Goal: Task Accomplishment & Management: Manage account settings

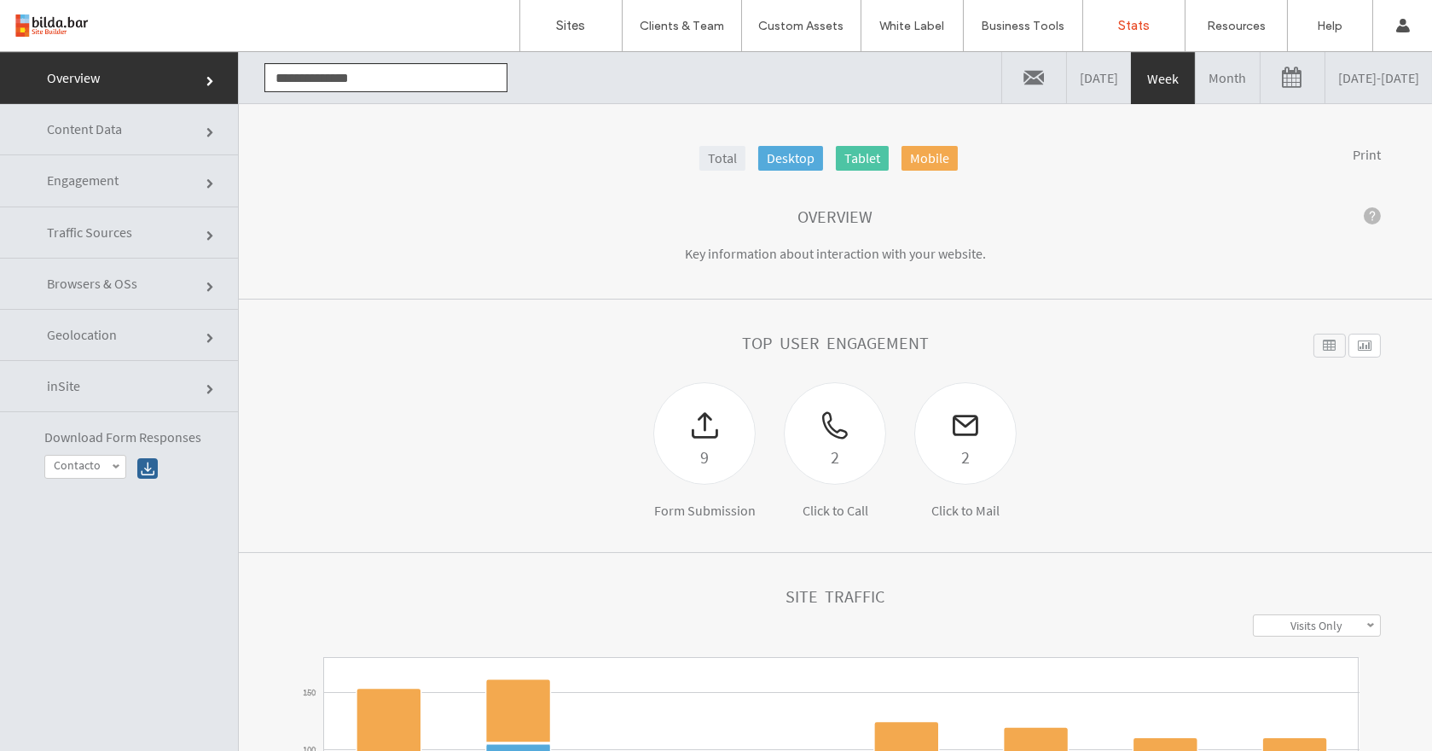
click at [1153, 282] on section "Overview Key information about interaction with your website." at bounding box center [835, 236] width 1193 height 127
click at [1326, 71] on link "09/04/2025 - 09/11/2025" at bounding box center [1379, 77] width 107 height 51
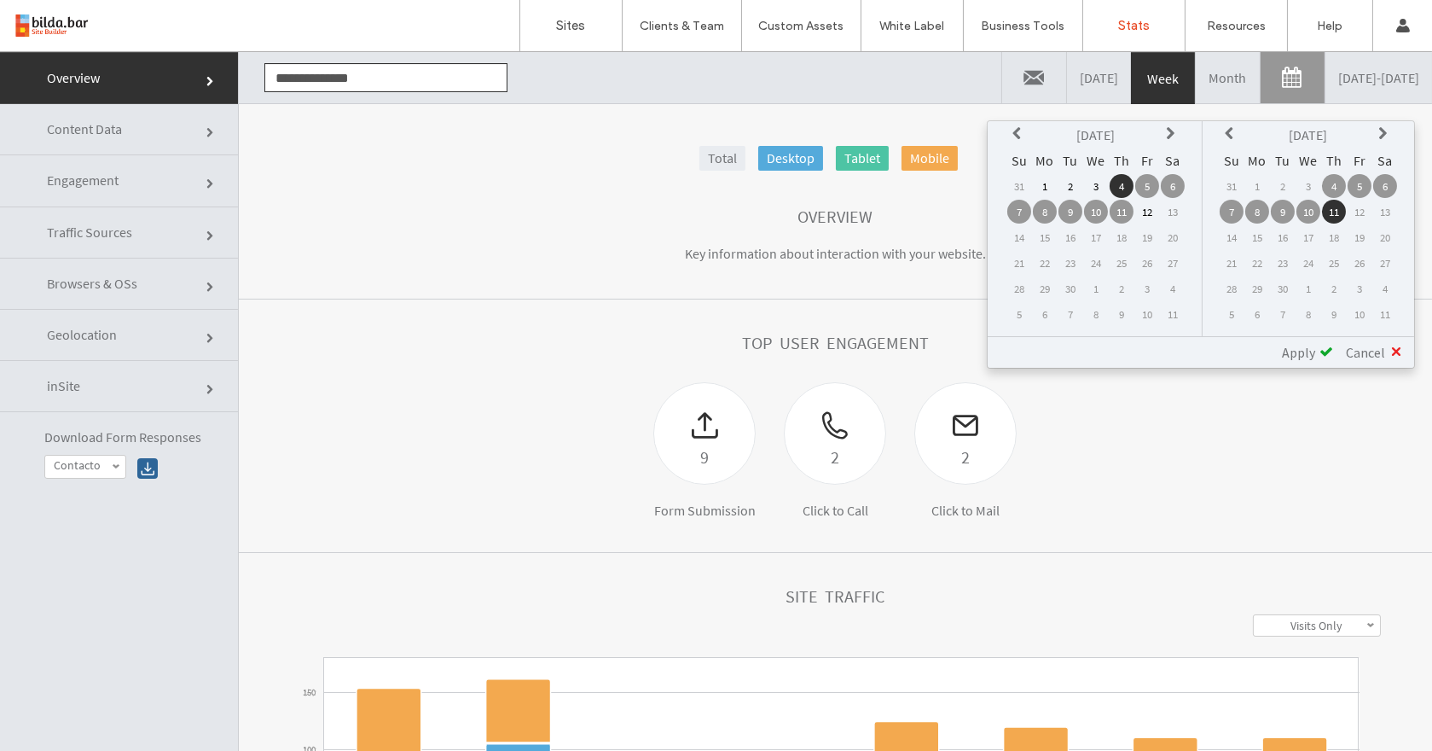
click at [1019, 130] on icon at bounding box center [1020, 134] width 14 height 14
click at [1019, 134] on icon at bounding box center [1020, 134] width 14 height 14
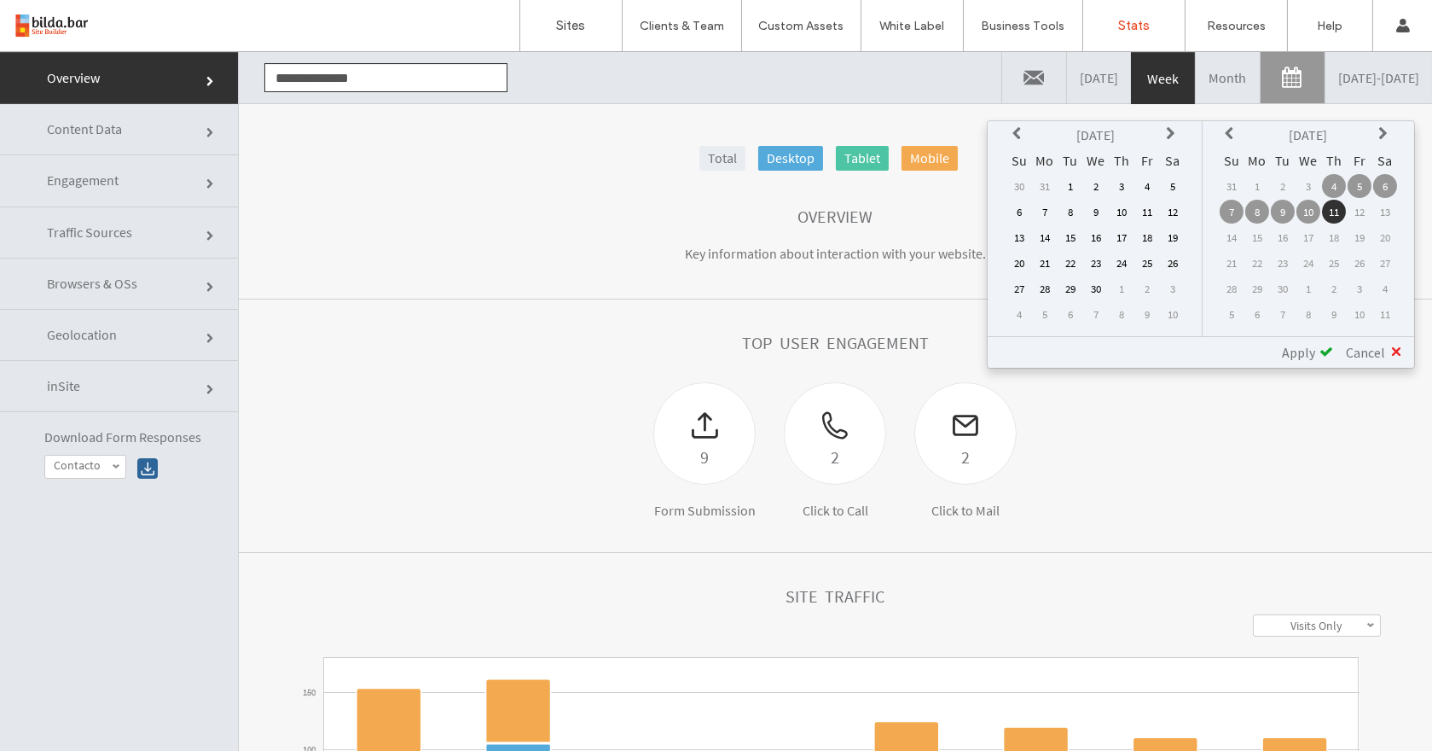
click at [1019, 135] on icon at bounding box center [1020, 134] width 14 height 14
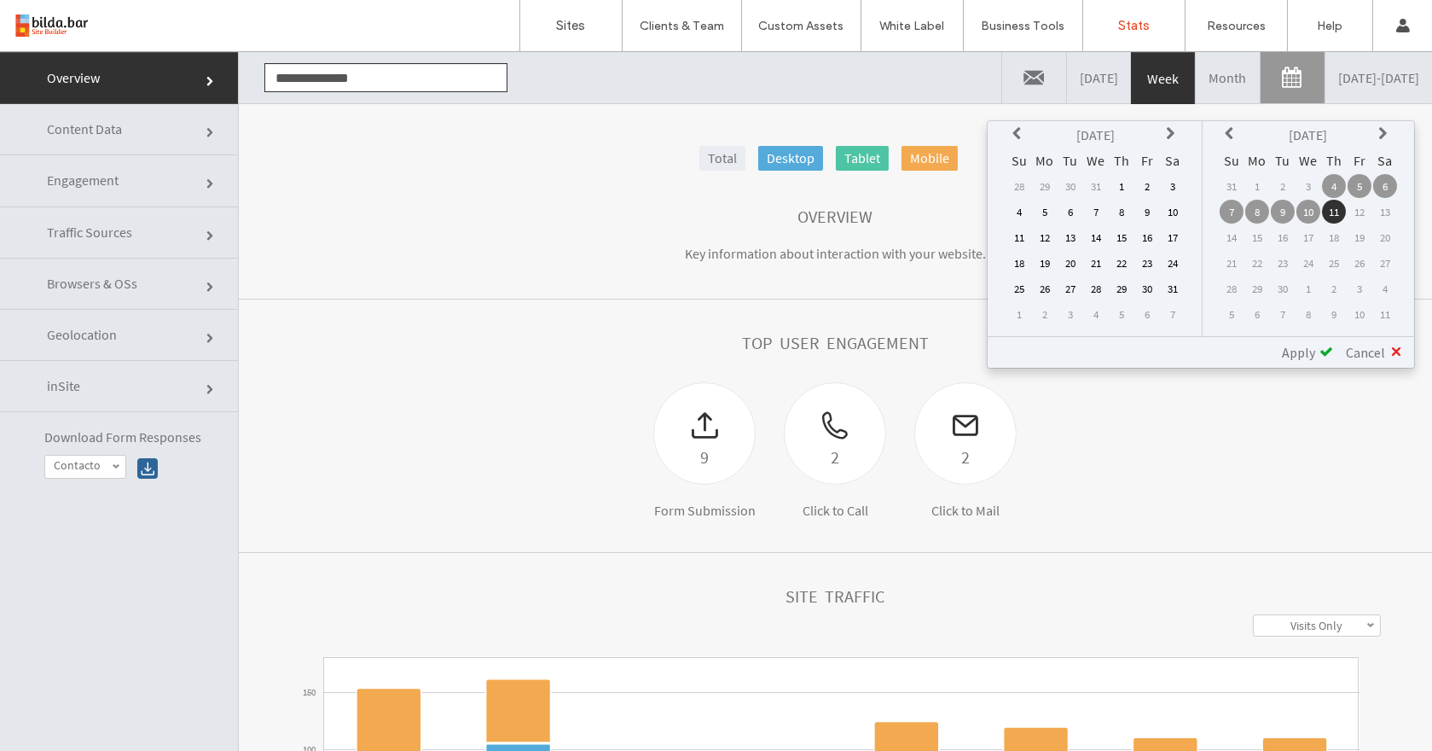
click at [1019, 135] on icon at bounding box center [1020, 134] width 14 height 14
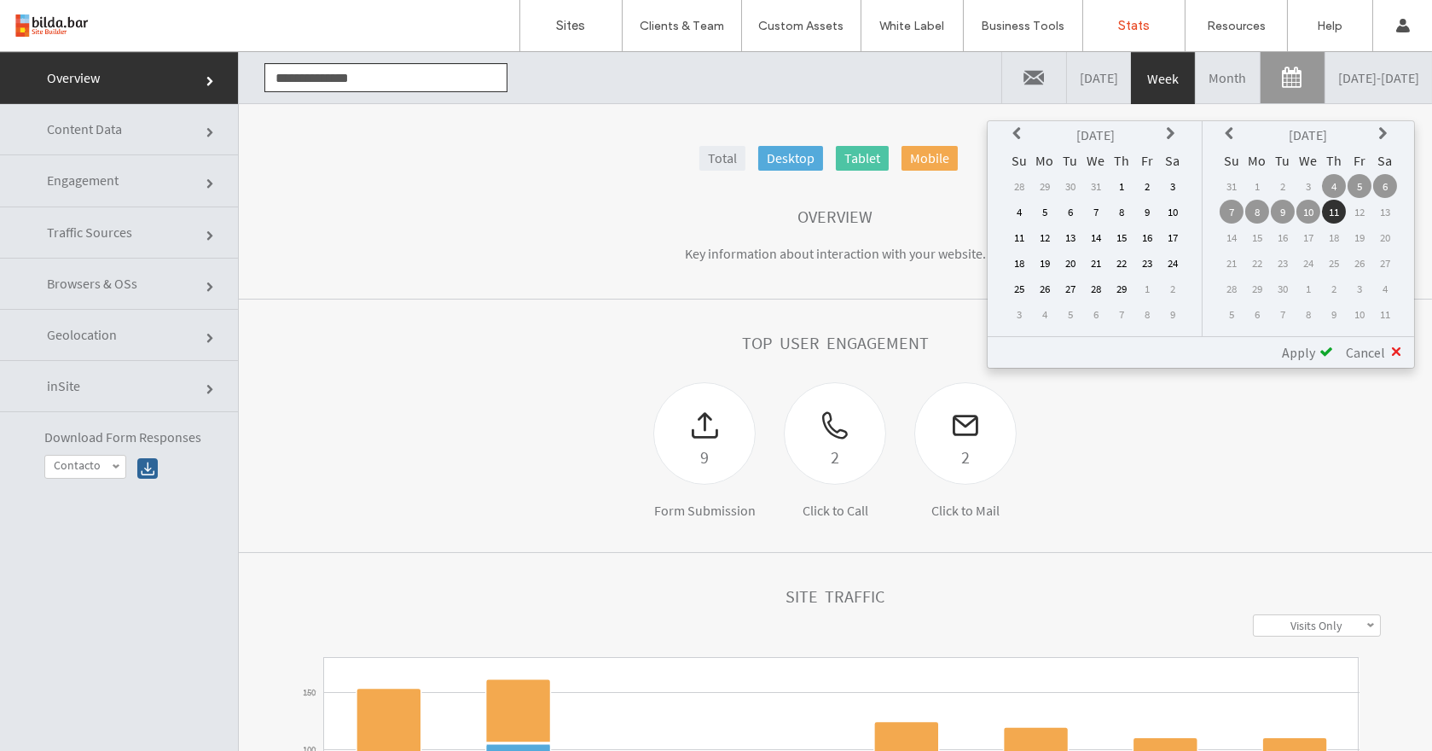
click at [1019, 135] on icon at bounding box center [1020, 134] width 14 height 14
click at [1050, 183] on td "1" at bounding box center [1045, 186] width 24 height 24
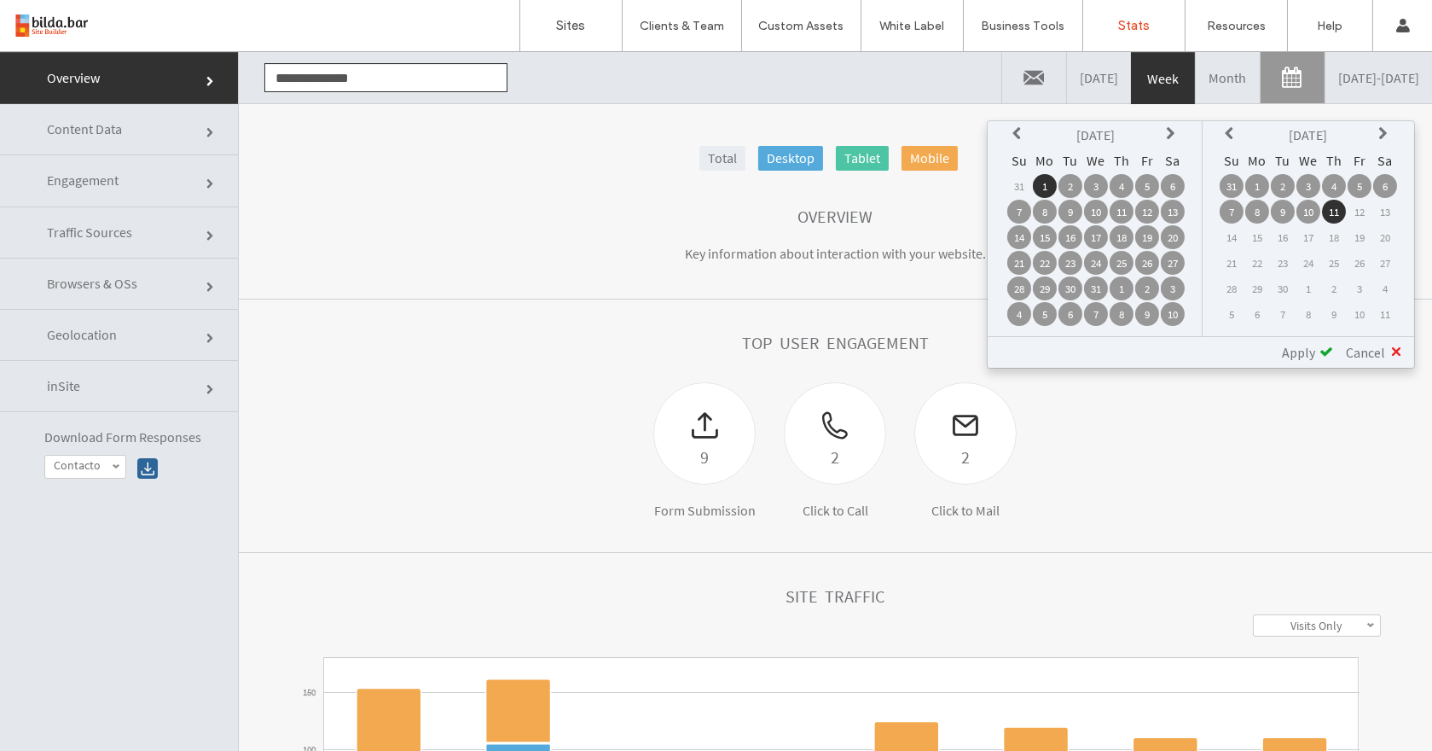
click at [1297, 359] on span "Apply" at bounding box center [1298, 352] width 33 height 17
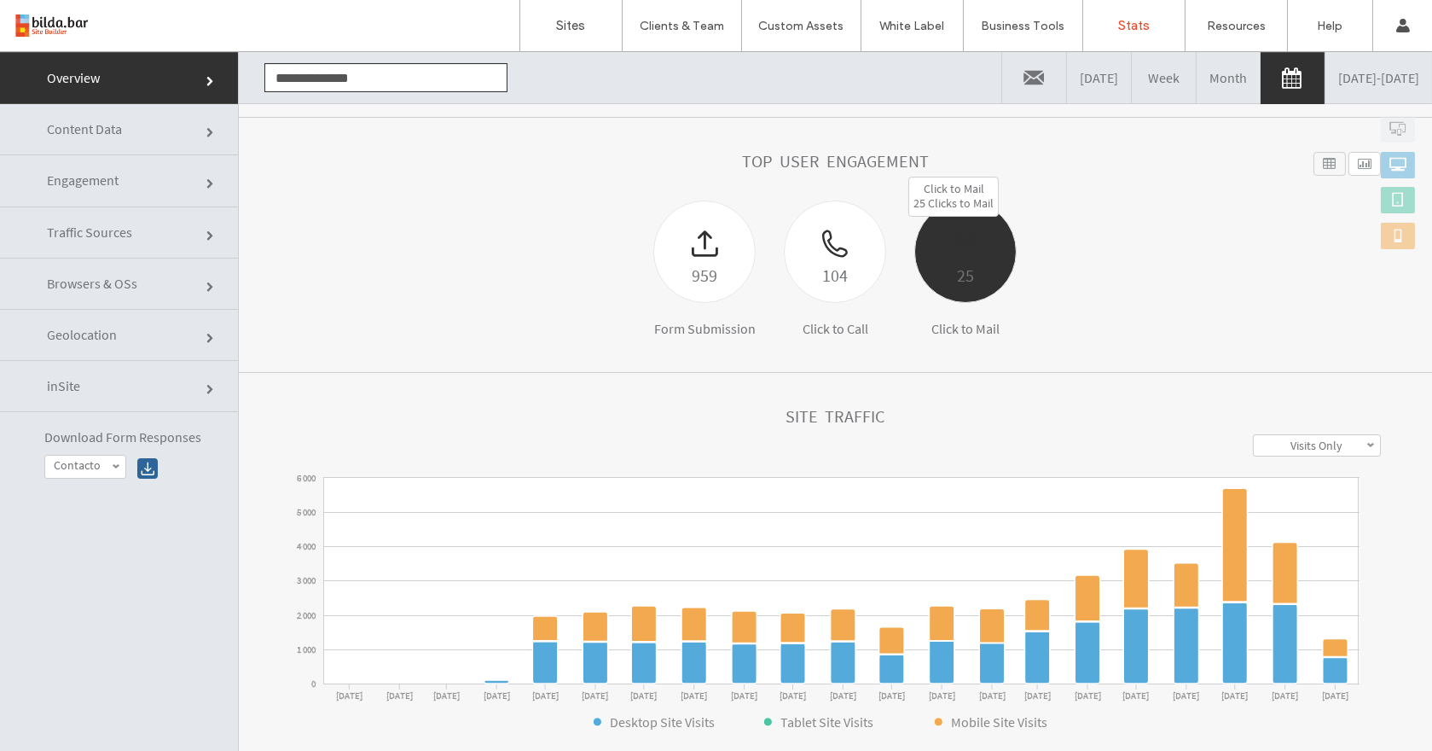
scroll to position [183, 0]
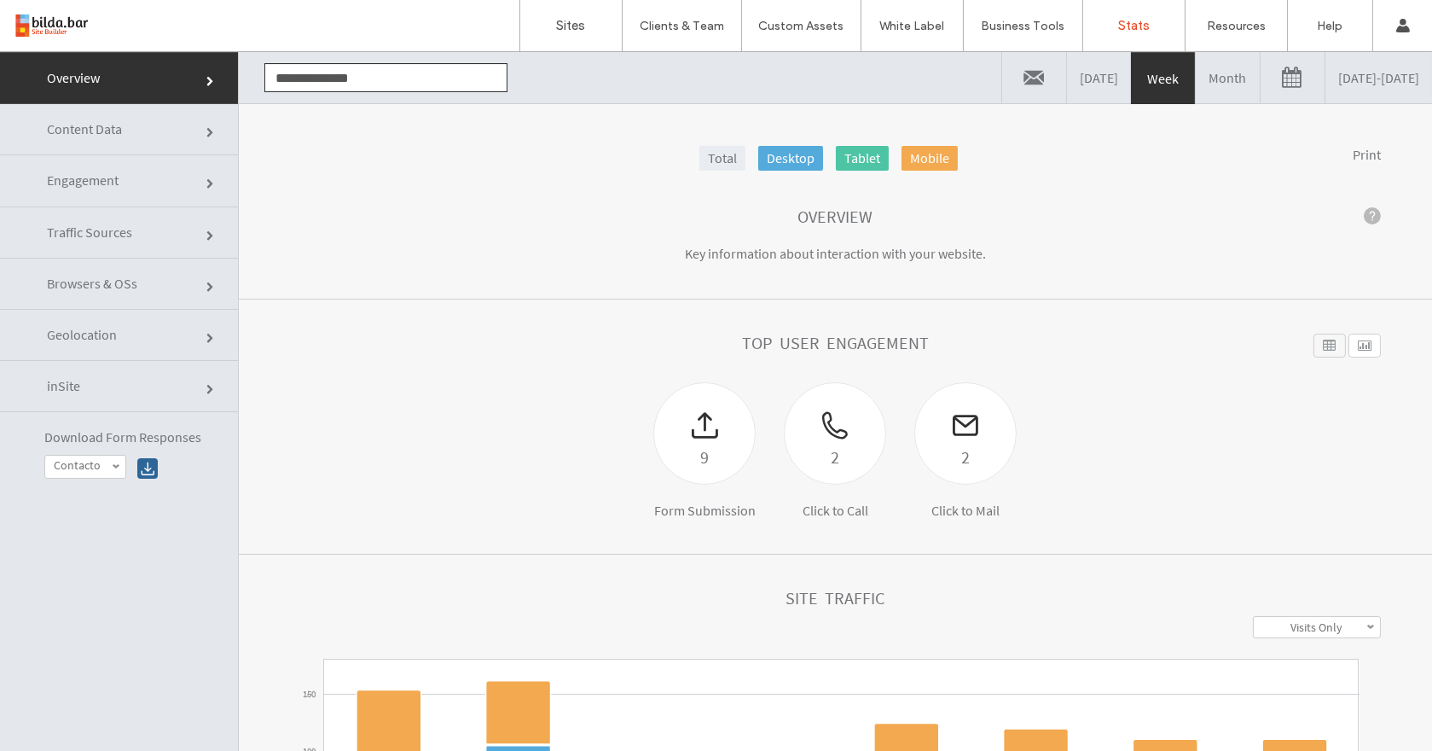
click at [1326, 90] on link "09/04/2025 - 09/11/2025" at bounding box center [1379, 77] width 107 height 51
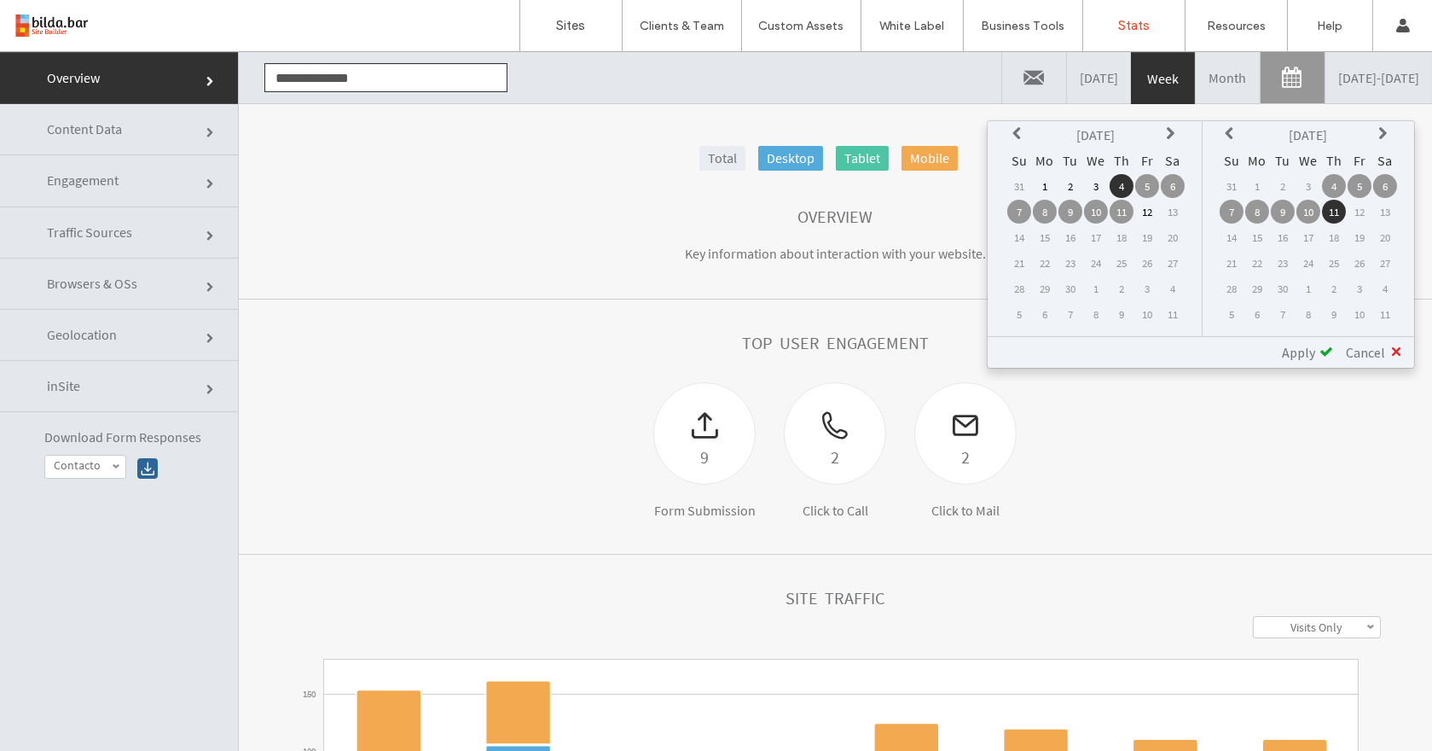
click at [1031, 137] on th at bounding box center [1019, 135] width 24 height 24
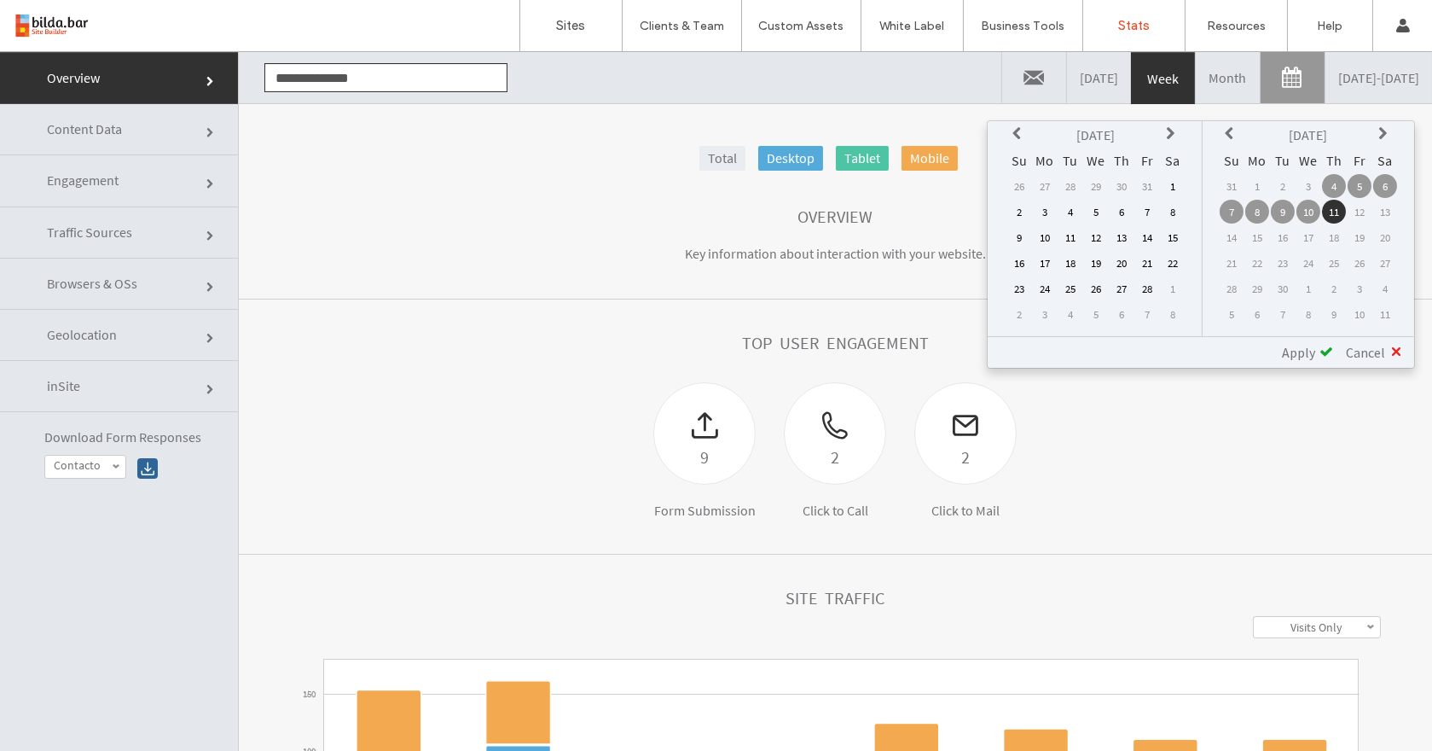
click at [1031, 137] on th at bounding box center [1019, 135] width 24 height 24
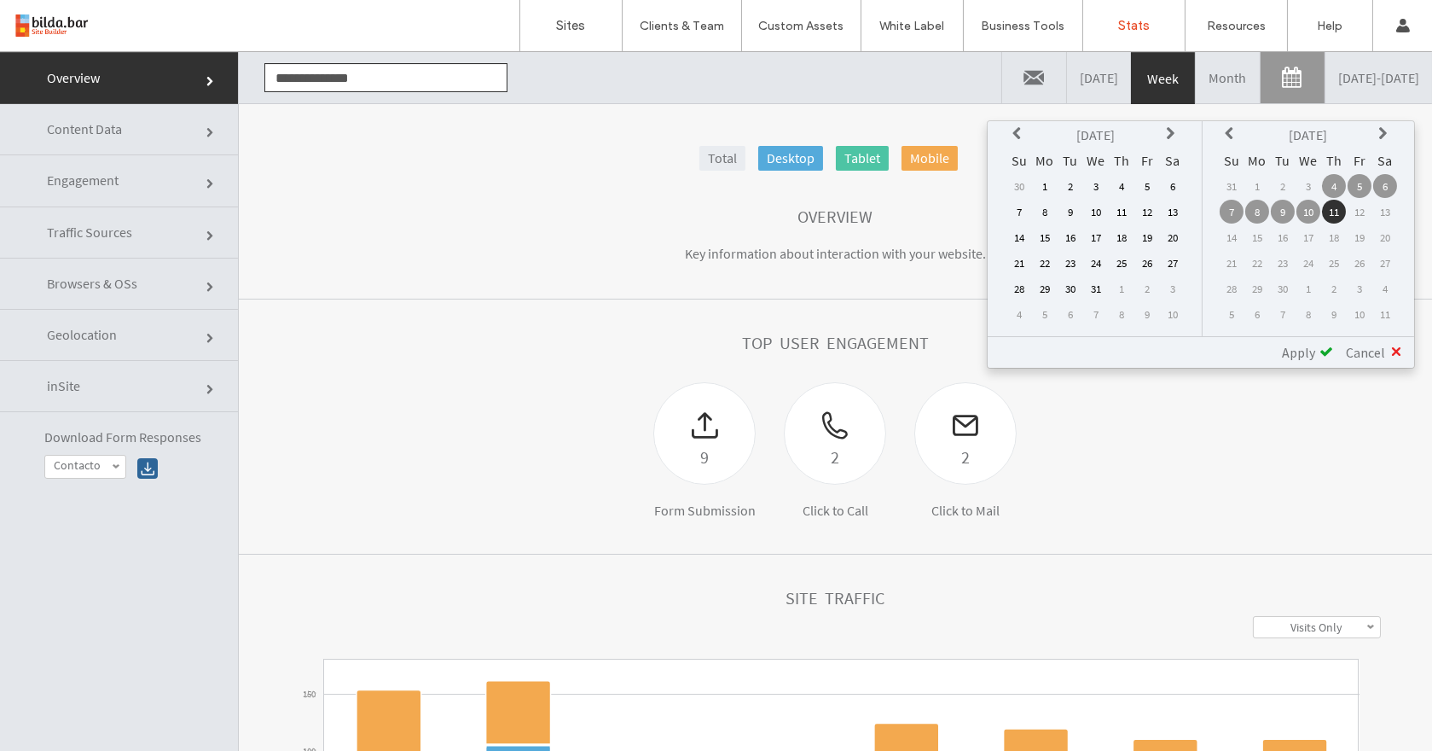
click at [1031, 137] on th at bounding box center [1019, 135] width 24 height 24
click at [1145, 180] on td "1" at bounding box center [1147, 186] width 24 height 24
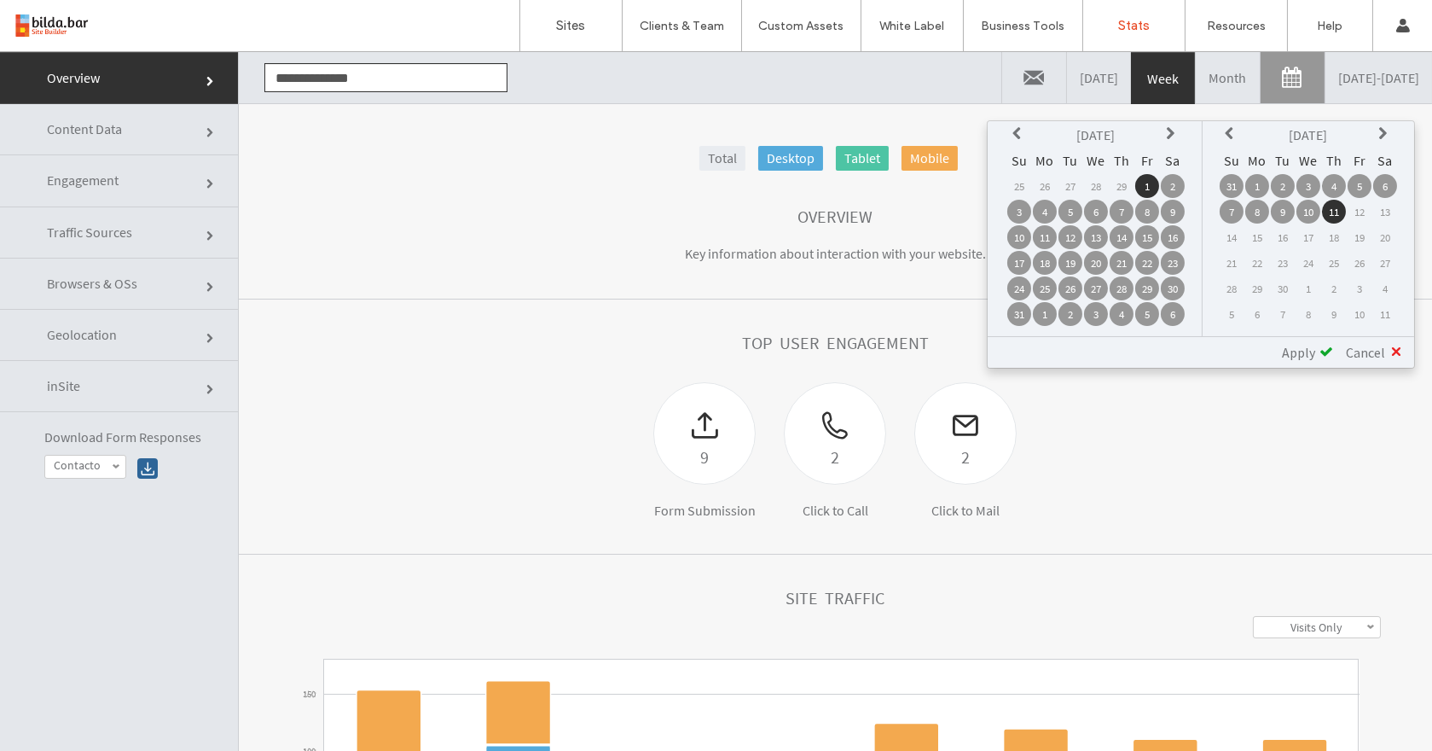
click at [1283, 357] on span "Apply" at bounding box center [1298, 352] width 33 height 17
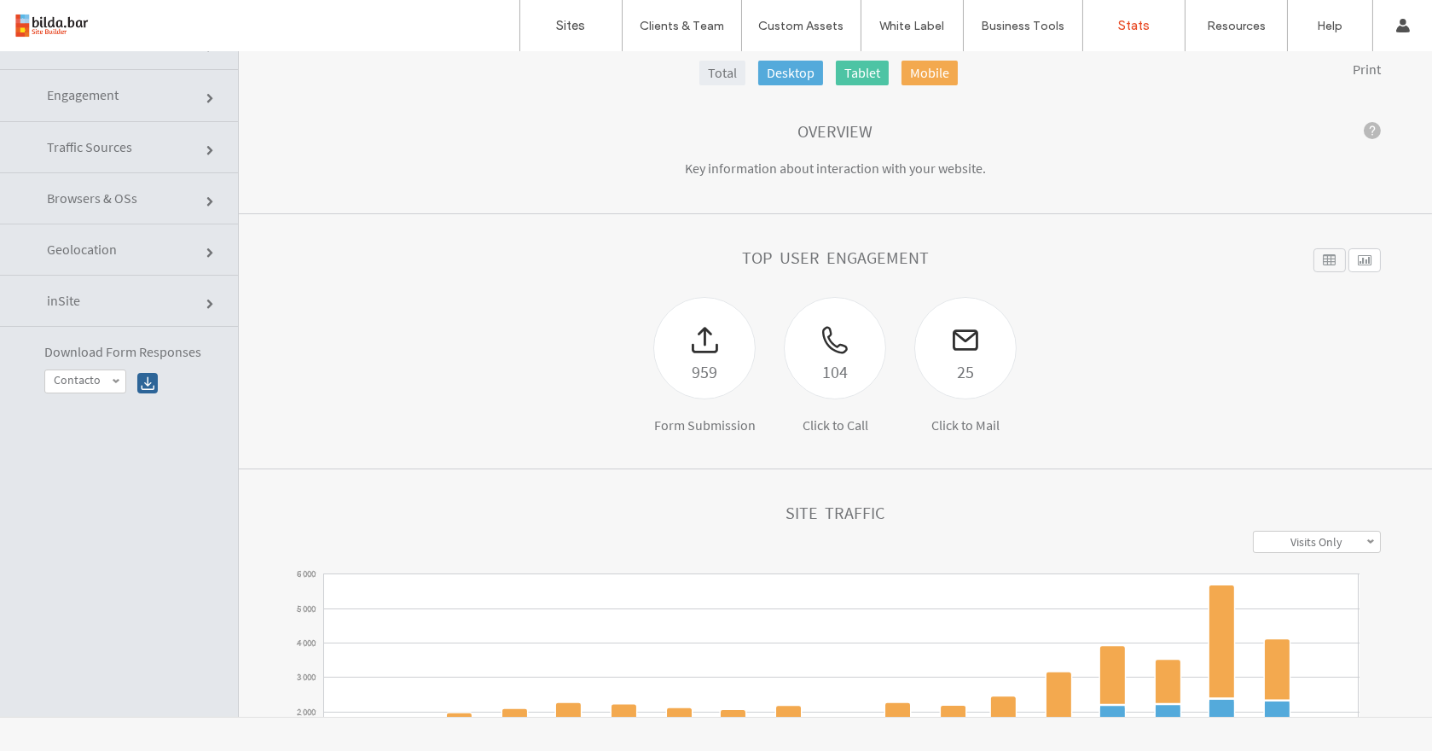
click at [170, 92] on link "Engagement" at bounding box center [119, 95] width 238 height 51
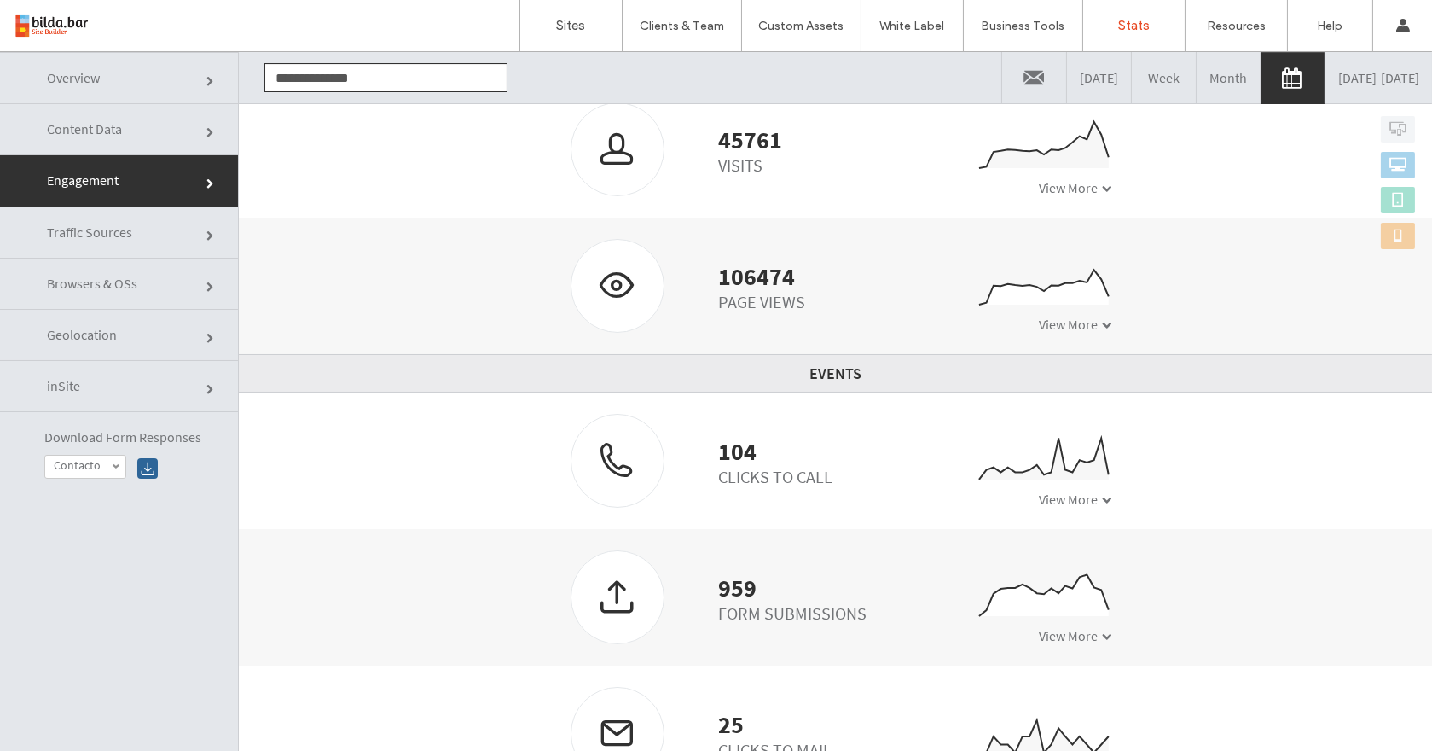
scroll to position [85, 0]
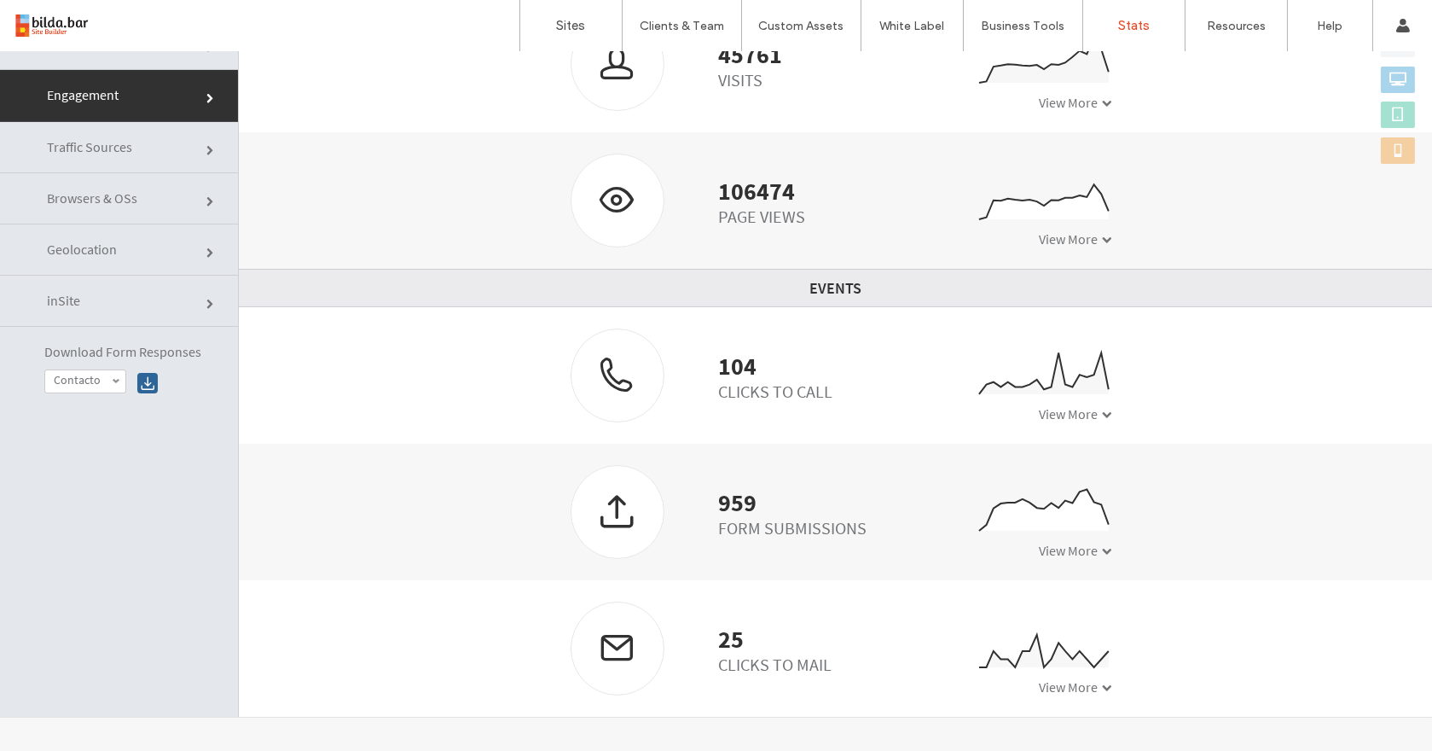
click at [193, 156] on link "Traffic Sources" at bounding box center [119, 147] width 238 height 51
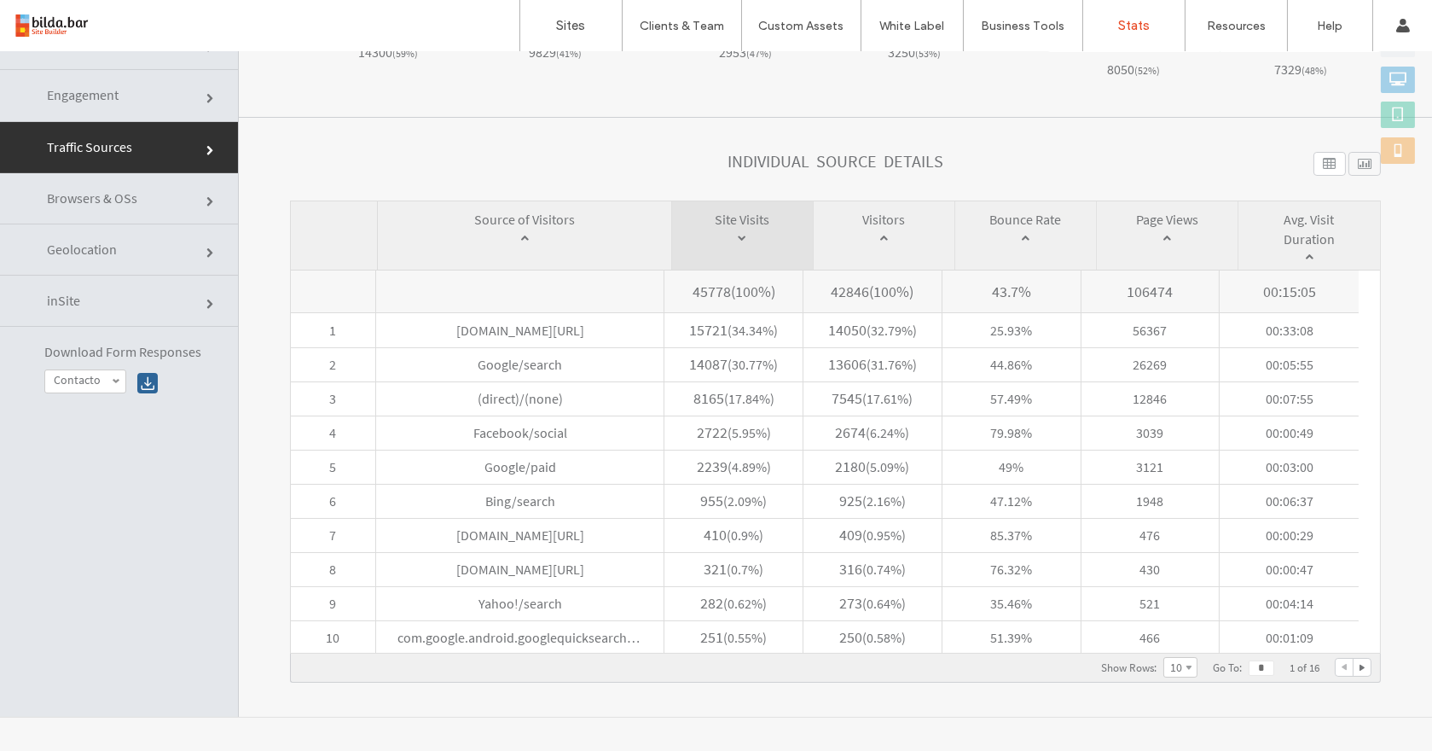
click at [1175, 662] on div "10" at bounding box center [1181, 667] width 34 height 20
click at [1164, 646] on link "20" at bounding box center [1180, 642] width 32 height 20
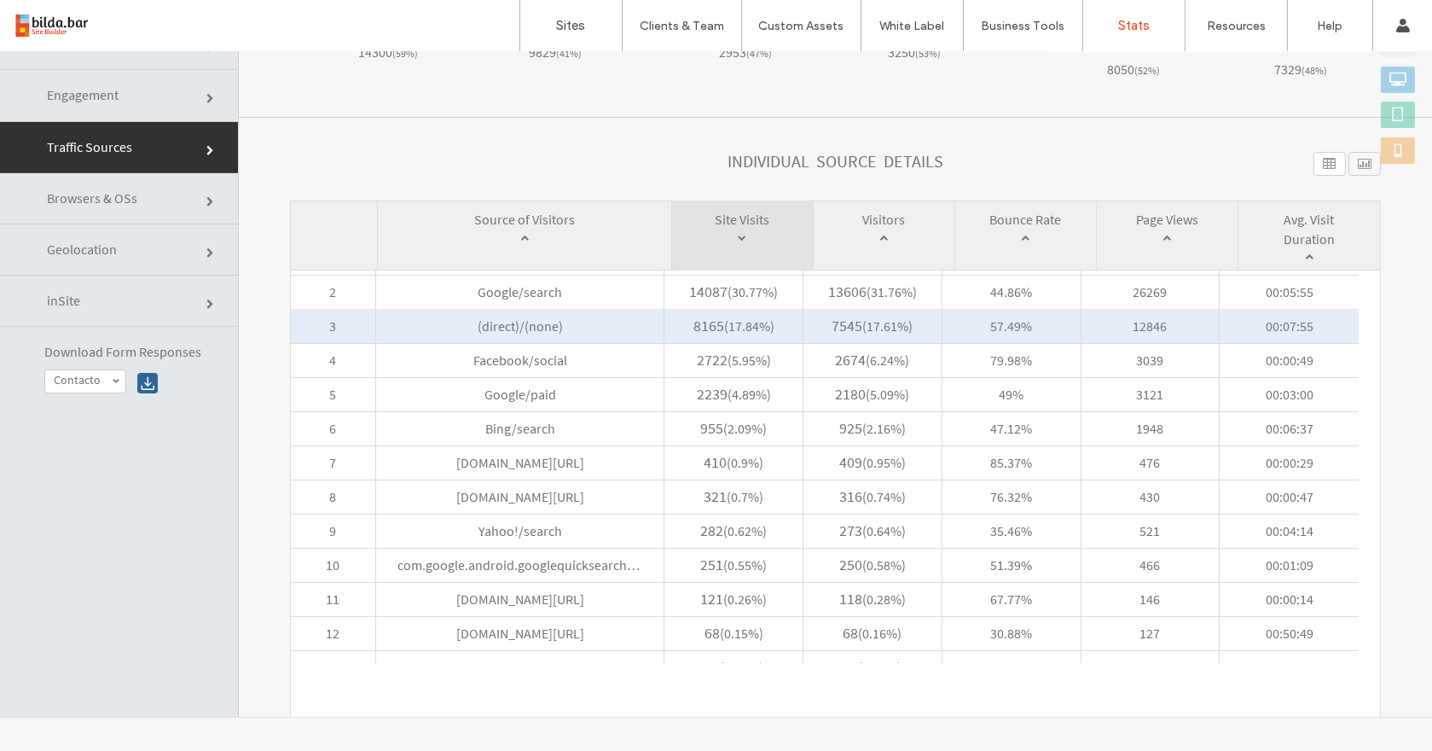
scroll to position [76, 0]
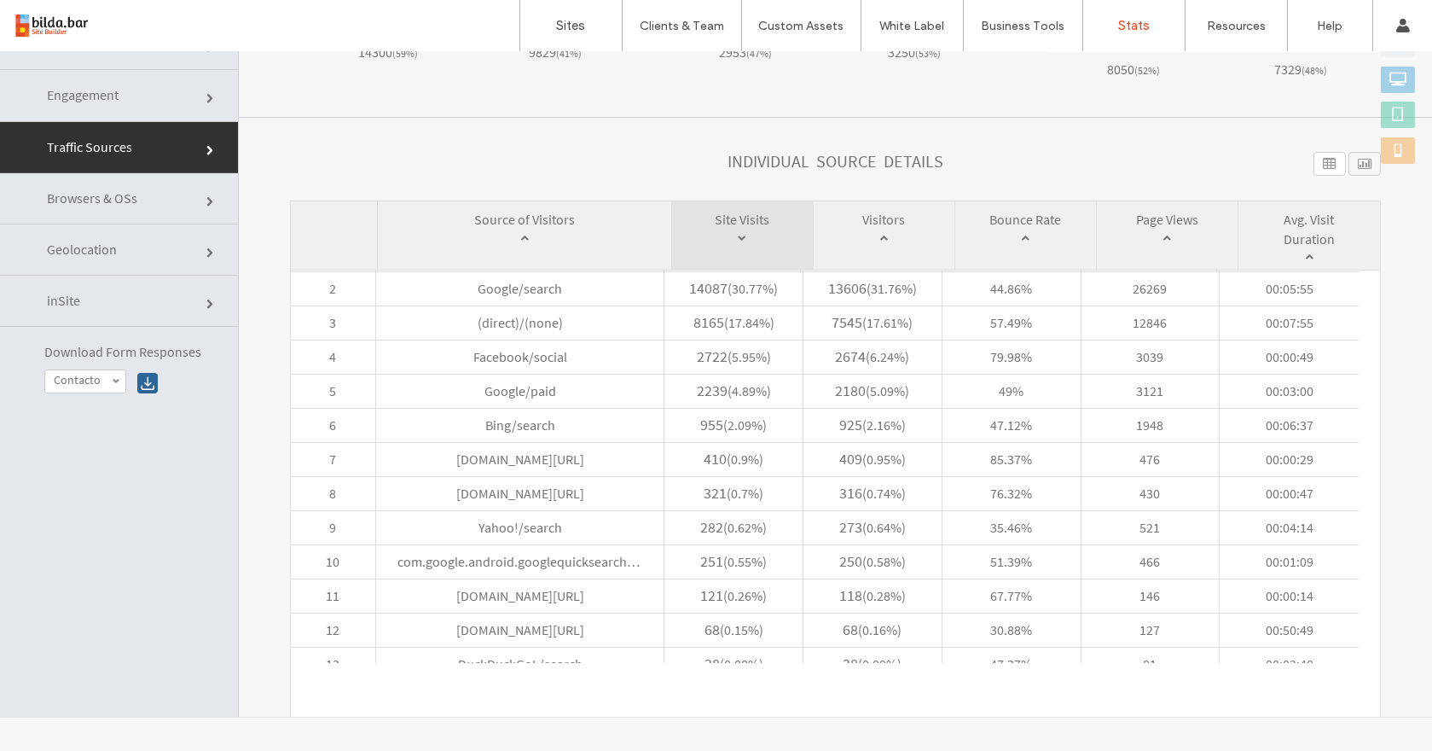
click at [137, 251] on link "Geolocation" at bounding box center [119, 249] width 238 height 51
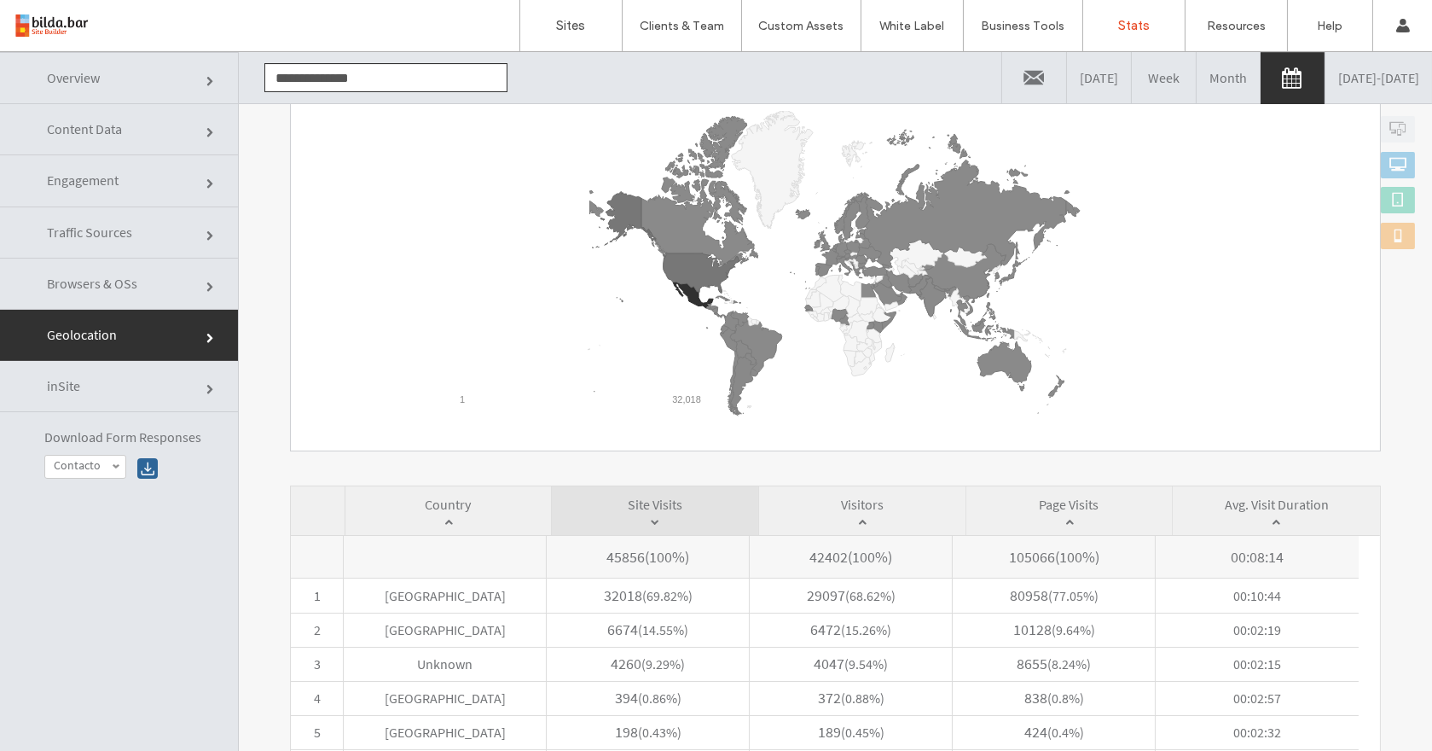
scroll to position [237, 0]
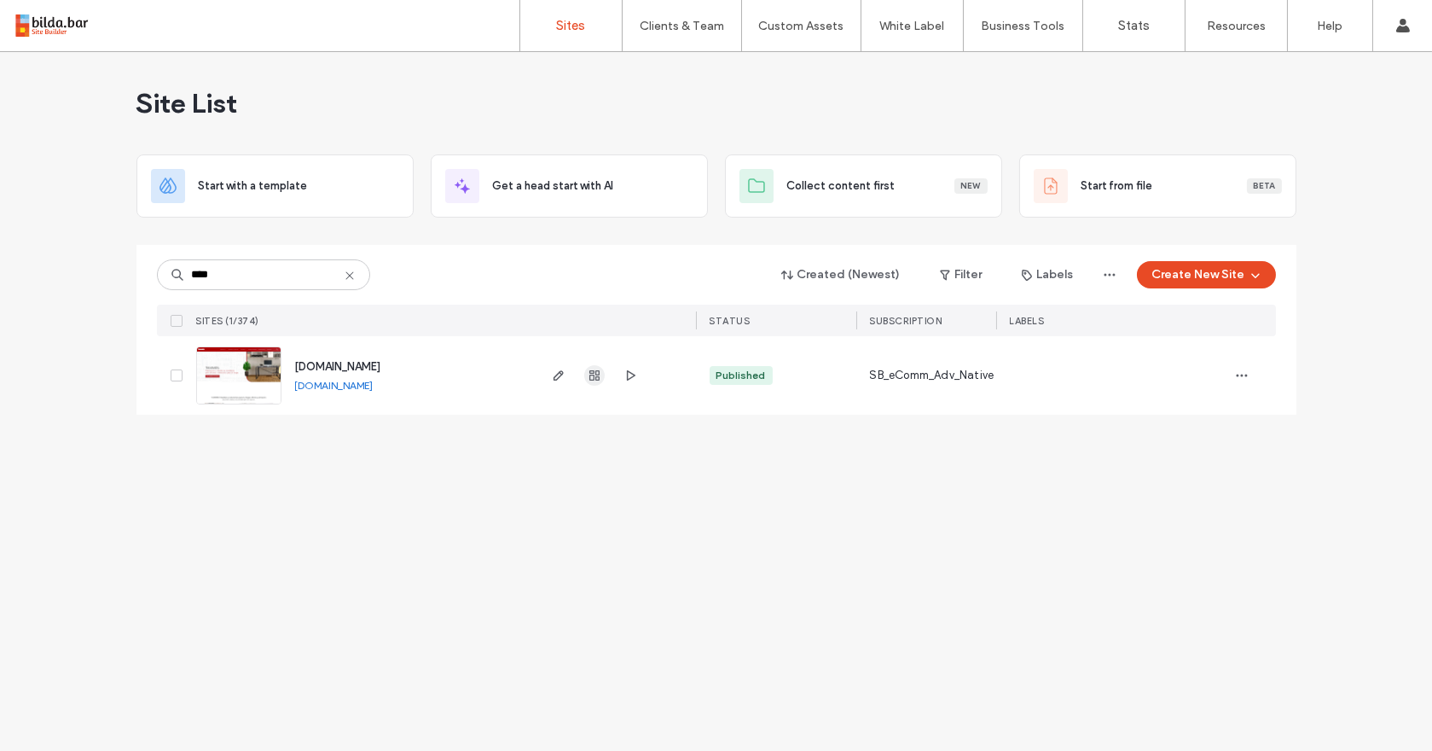
type input "****"
click at [597, 380] on icon "button" at bounding box center [595, 376] width 14 height 14
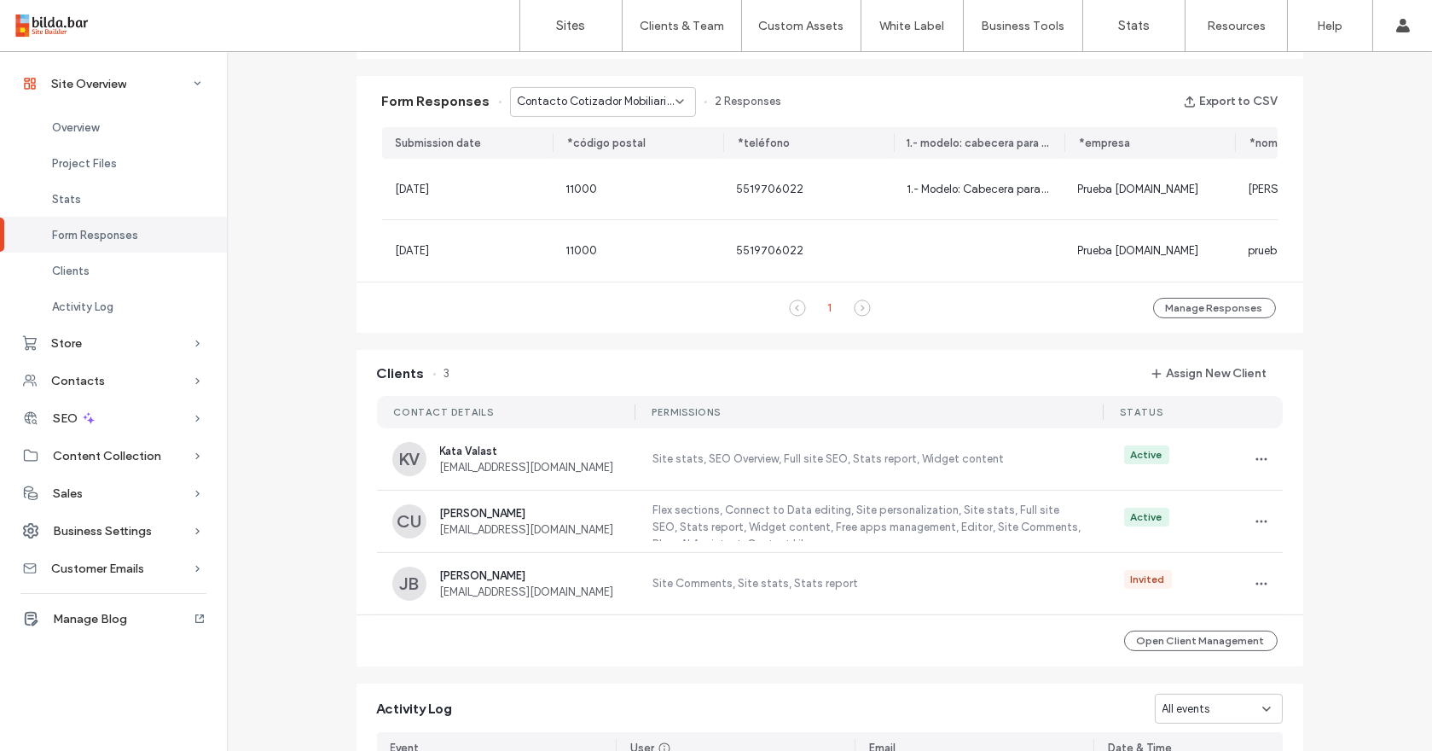
scroll to position [1041, 0]
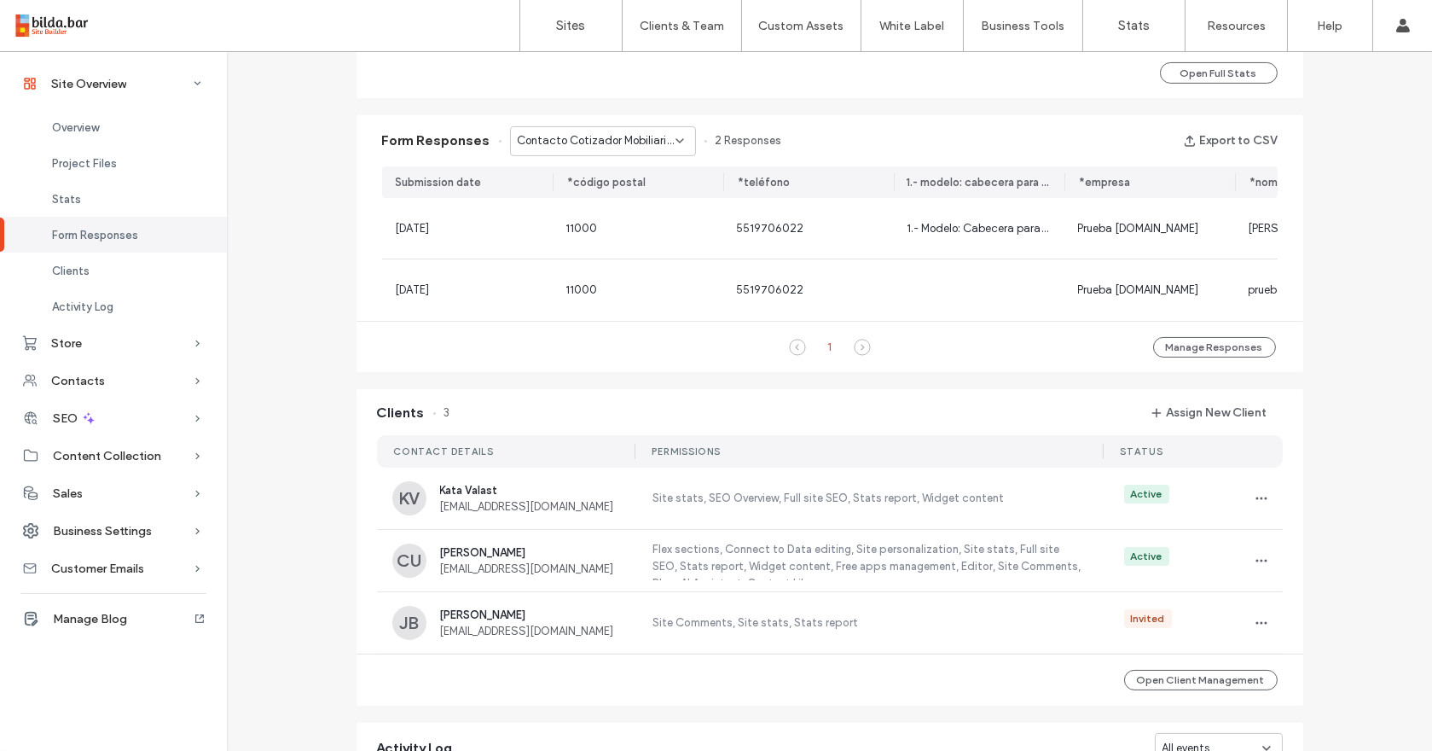
click at [577, 132] on span "Contacto Cotizador Mobiliario Comercial - Formulario Cotizador page" at bounding box center [597, 140] width 158 height 17
click at [577, 190] on div "Contacto Mobiliario Comercial - Contáctanos Mobiliario Comercial page" at bounding box center [594, 201] width 184 height 30
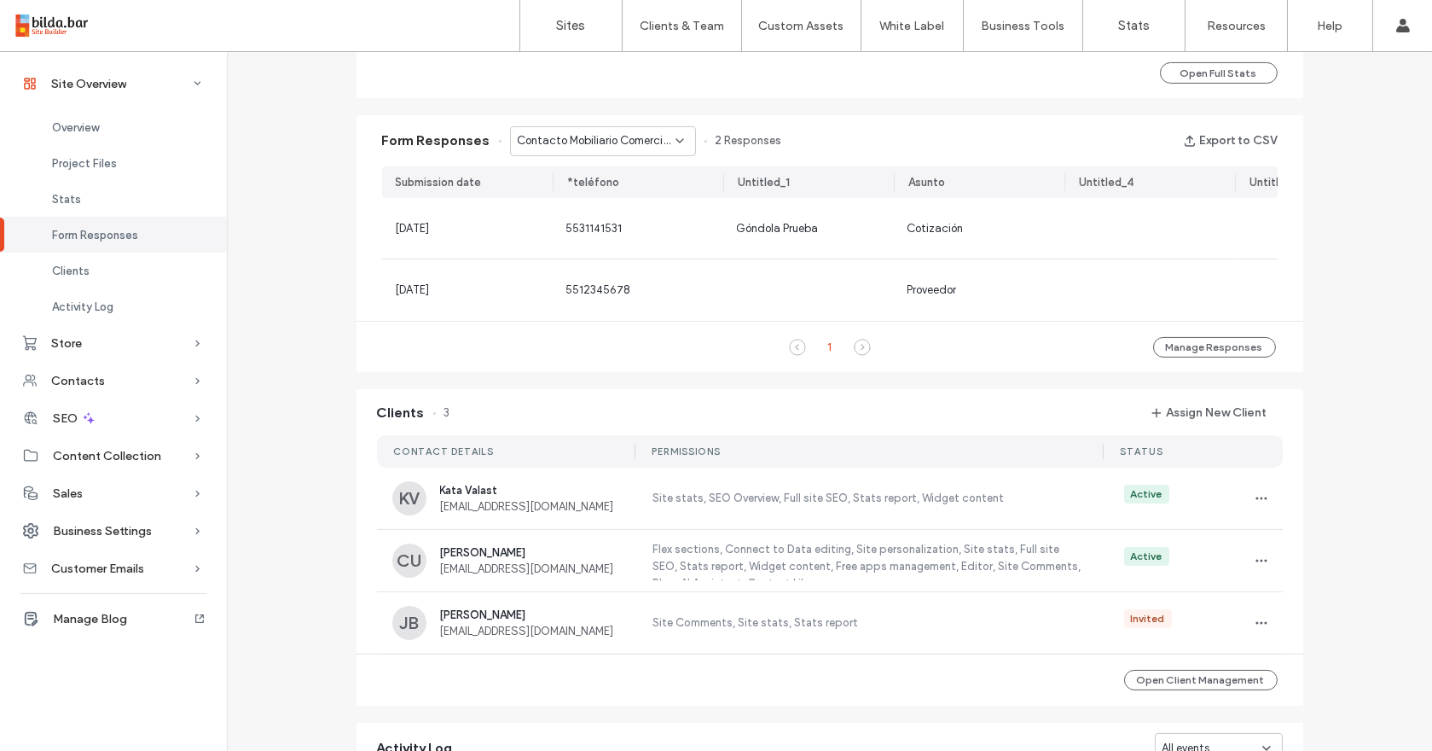
click at [588, 148] on span "Contacto Mobiliario Comercial - Contáctanos Mobiliario Comercial page" at bounding box center [597, 140] width 158 height 17
click at [578, 222] on span "Newsletter TAMMEX - Header/Footer" at bounding box center [590, 230] width 164 height 17
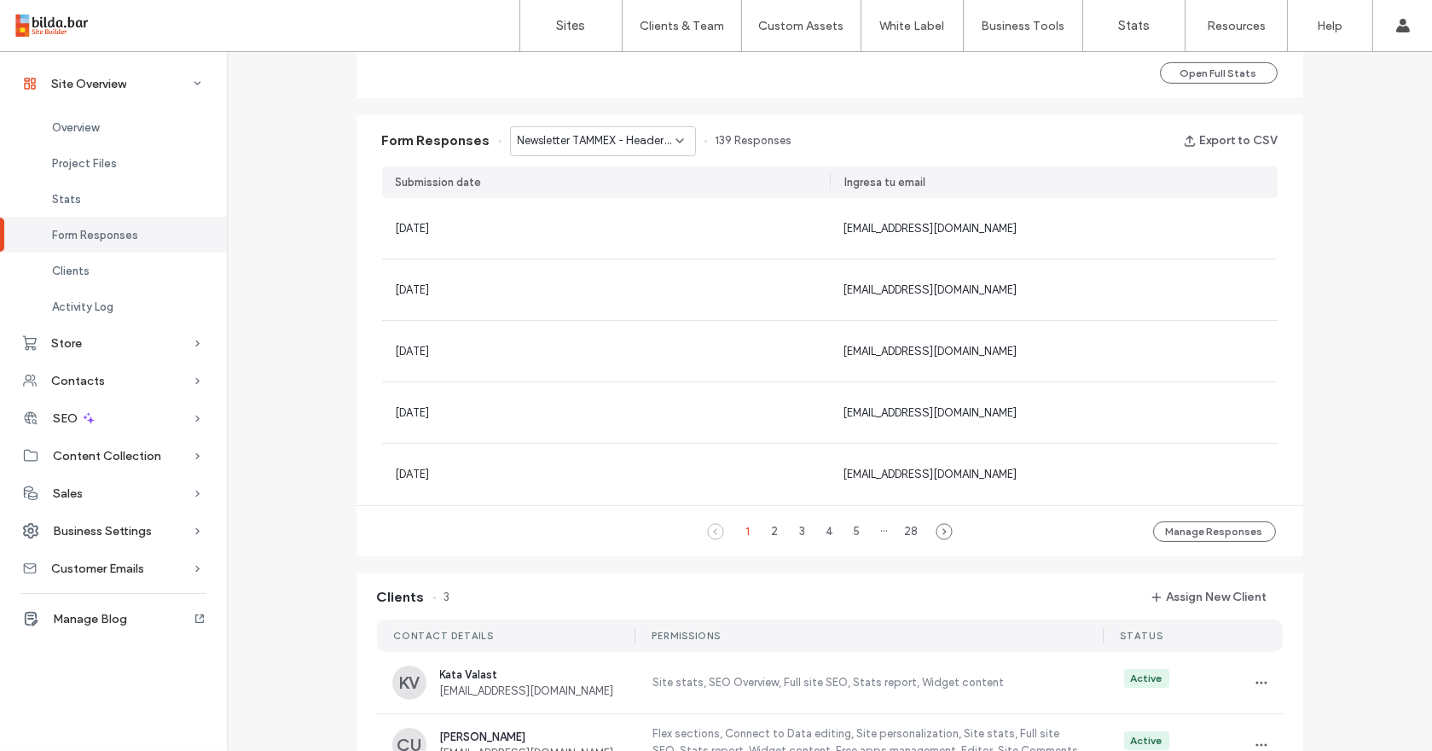
click at [589, 149] on div "Newsletter TAMMEX - Header/Footer" at bounding box center [603, 141] width 186 height 30
click at [579, 253] on span "Contacto - Contacto page" at bounding box center [578, 260] width 140 height 17
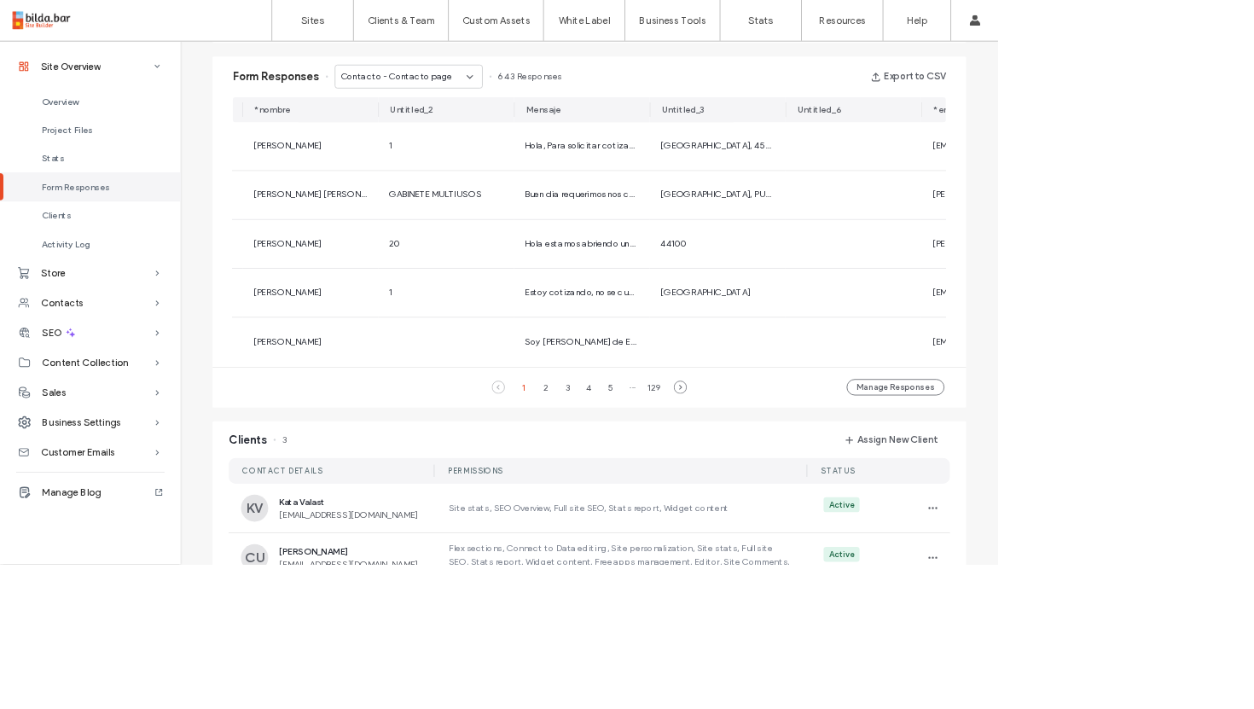
scroll to position [1077, 0]
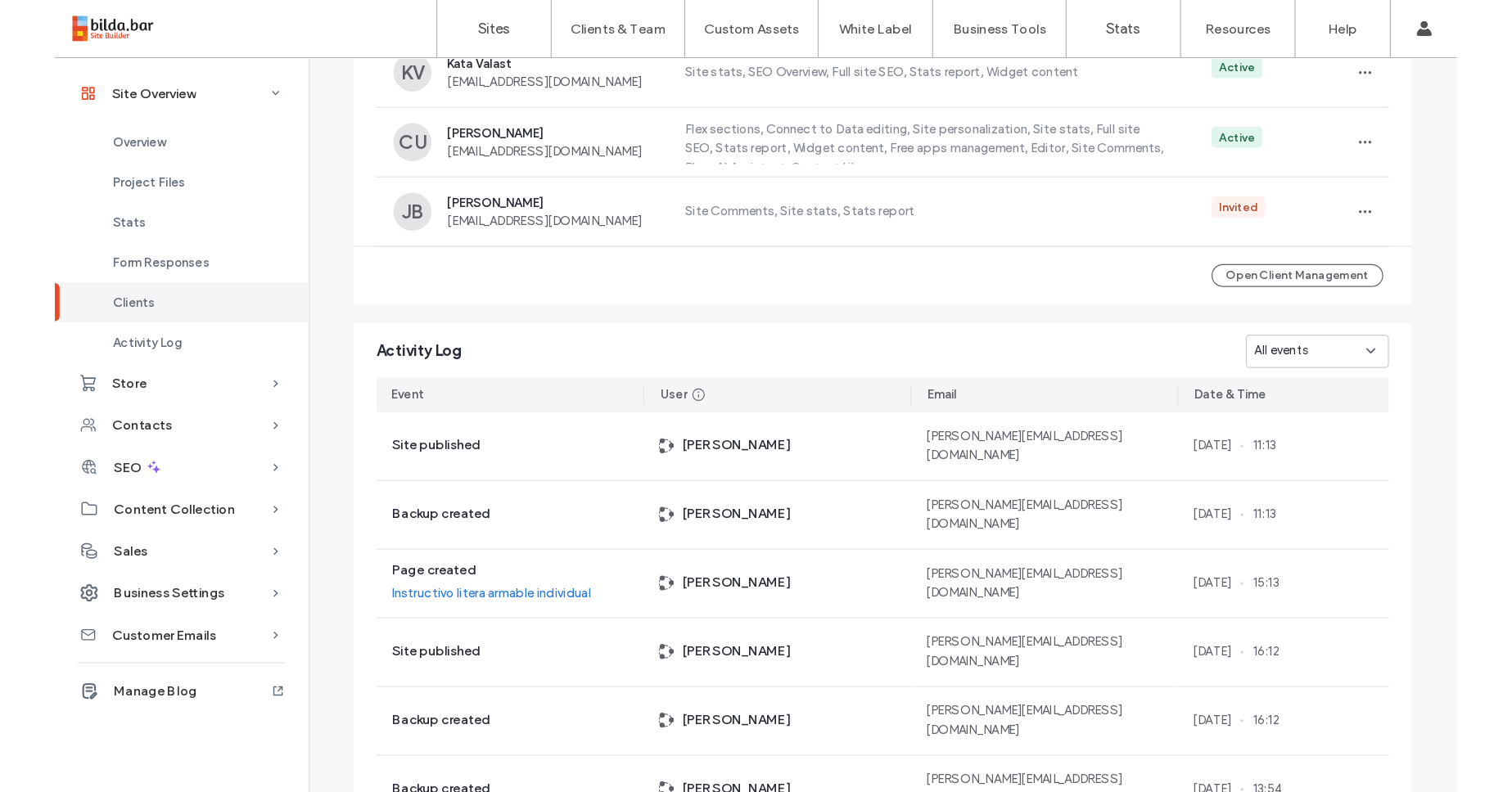
scroll to position [1592, 0]
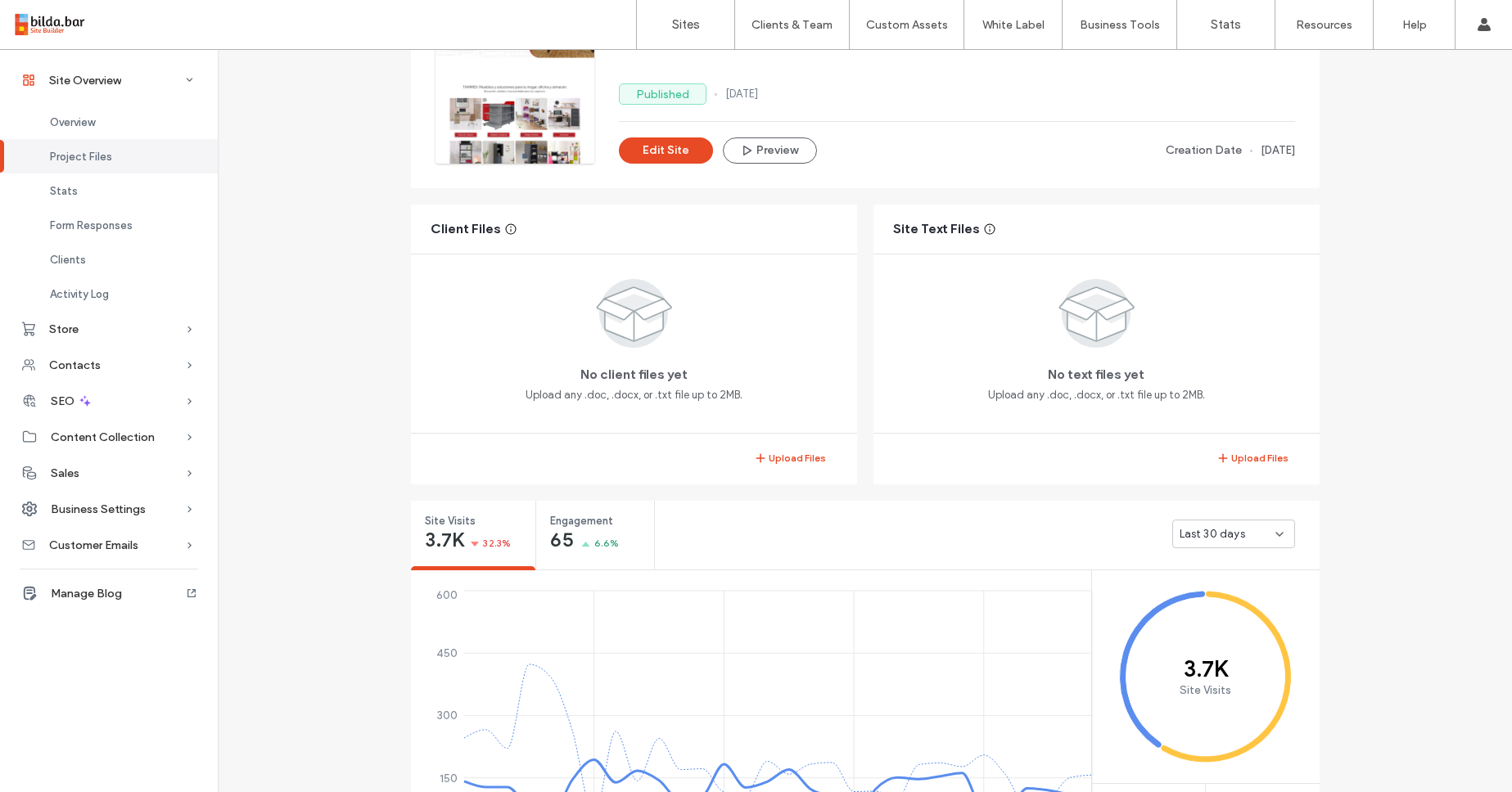
scroll to position [170, 0]
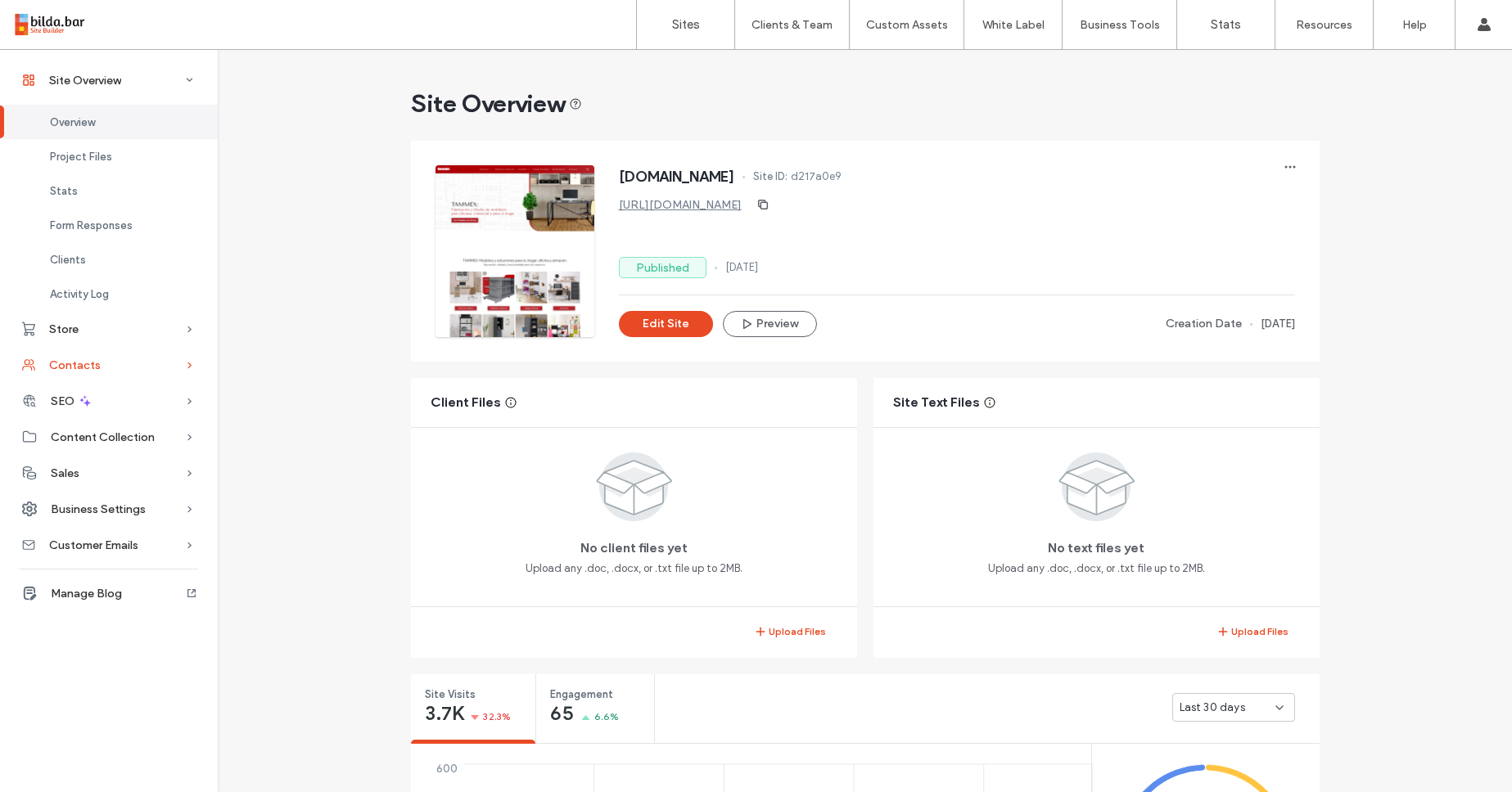
click at [149, 376] on div "Contacts" at bounding box center [108, 365] width 218 height 36
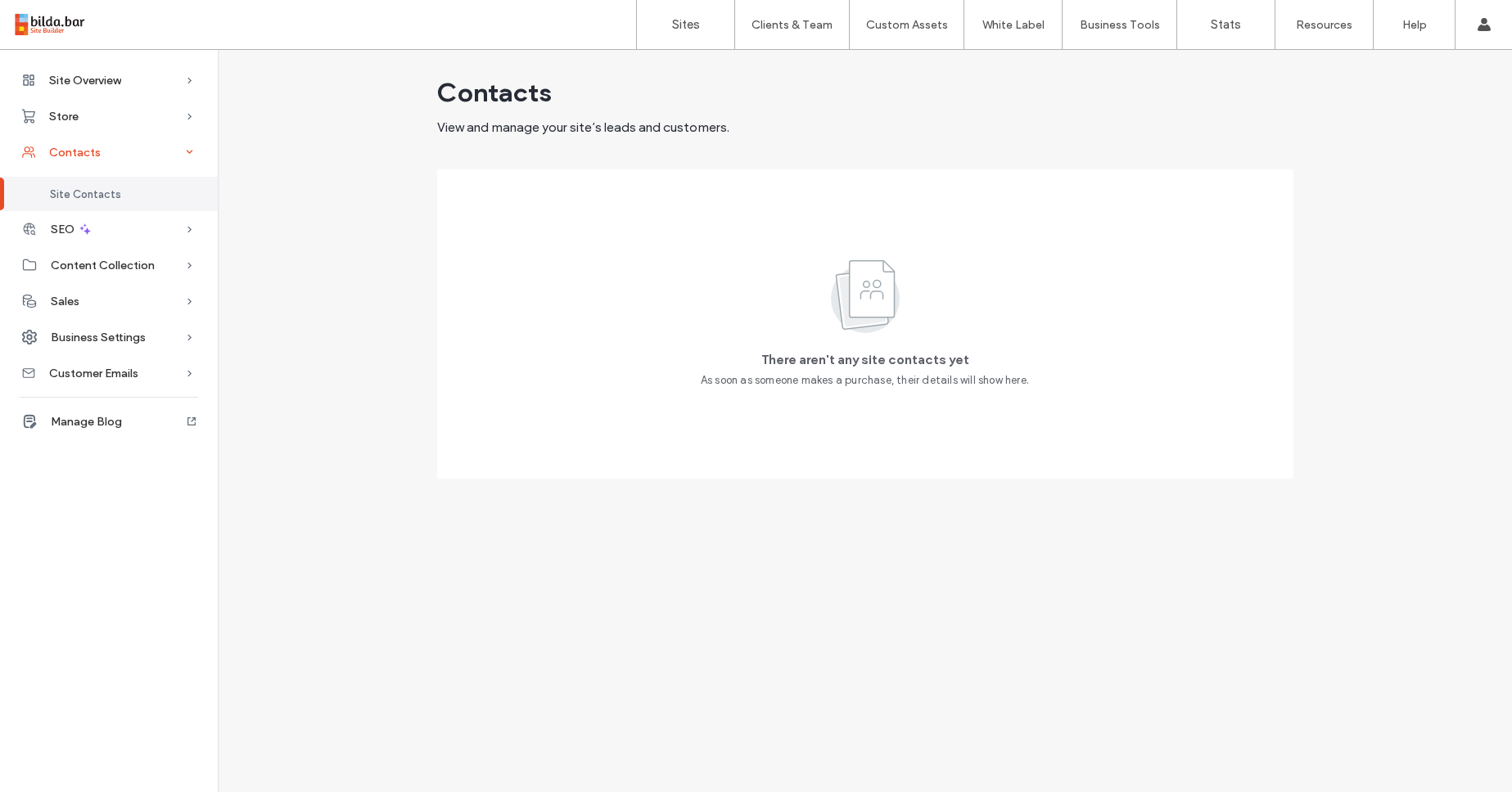
click at [105, 151] on div "Contacts" at bounding box center [108, 152] width 218 height 36
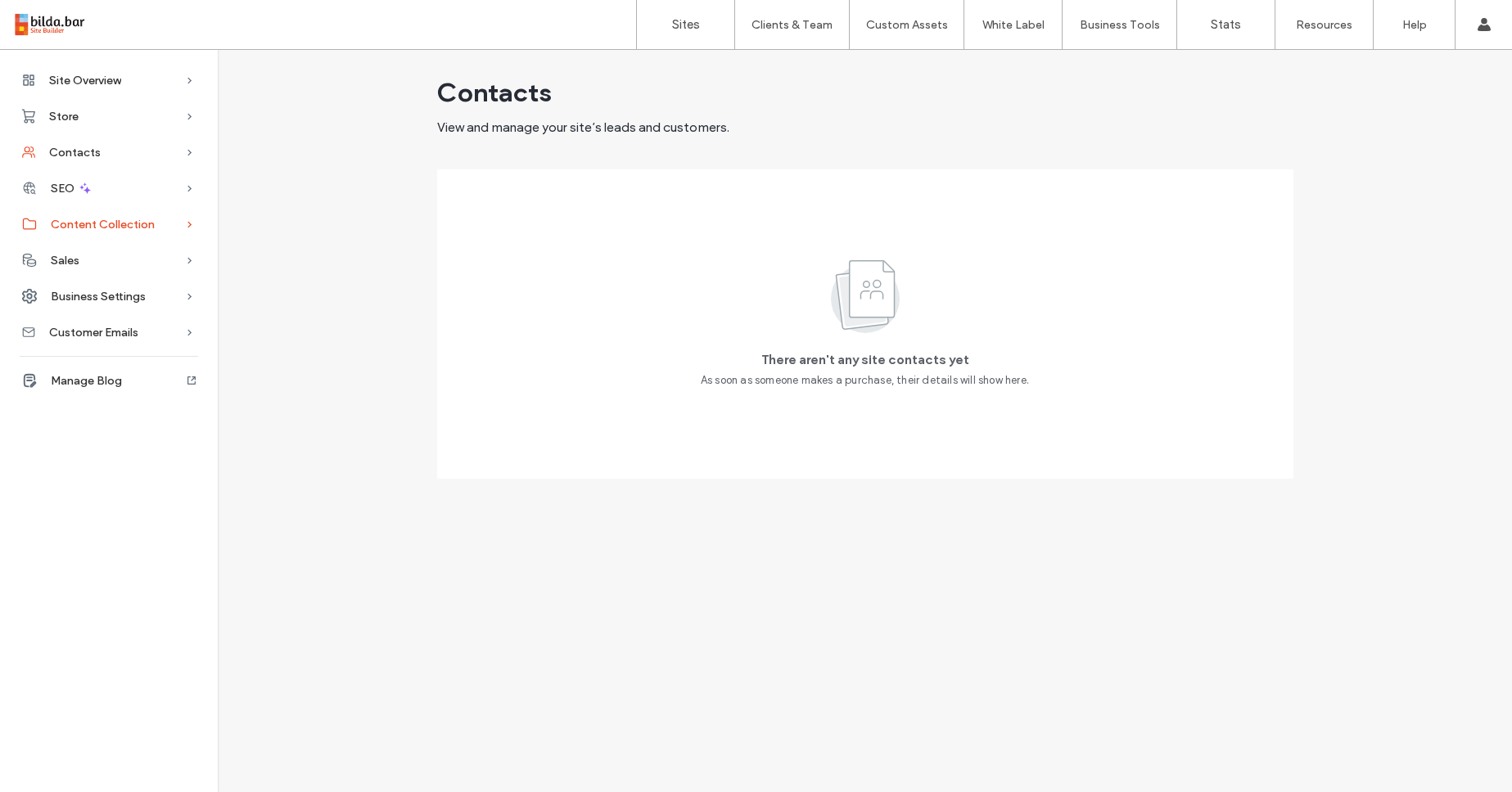
click at [104, 220] on span "Content Collection" at bounding box center [103, 224] width 104 height 14
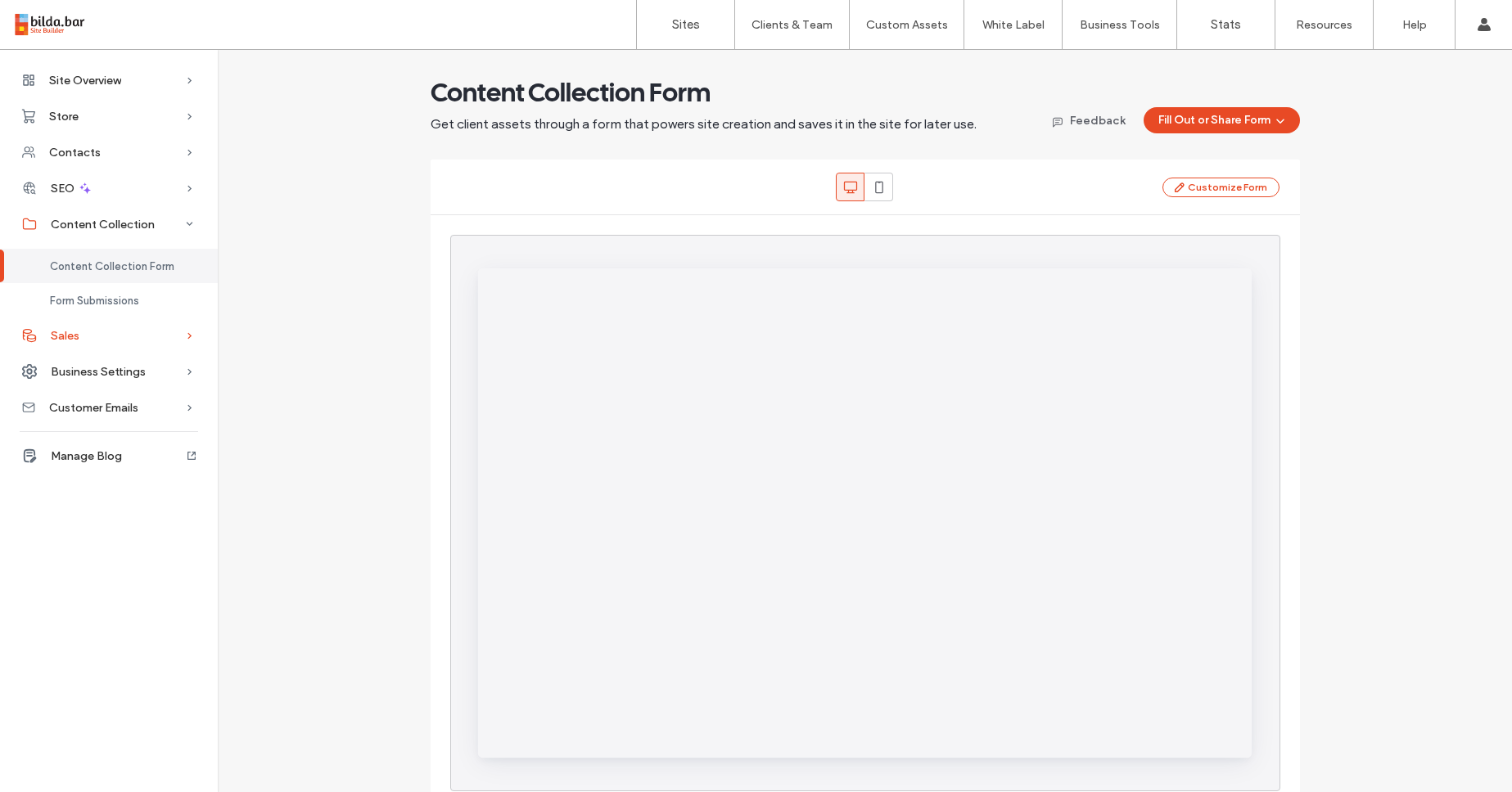
click at [105, 337] on div "Sales" at bounding box center [108, 336] width 218 height 36
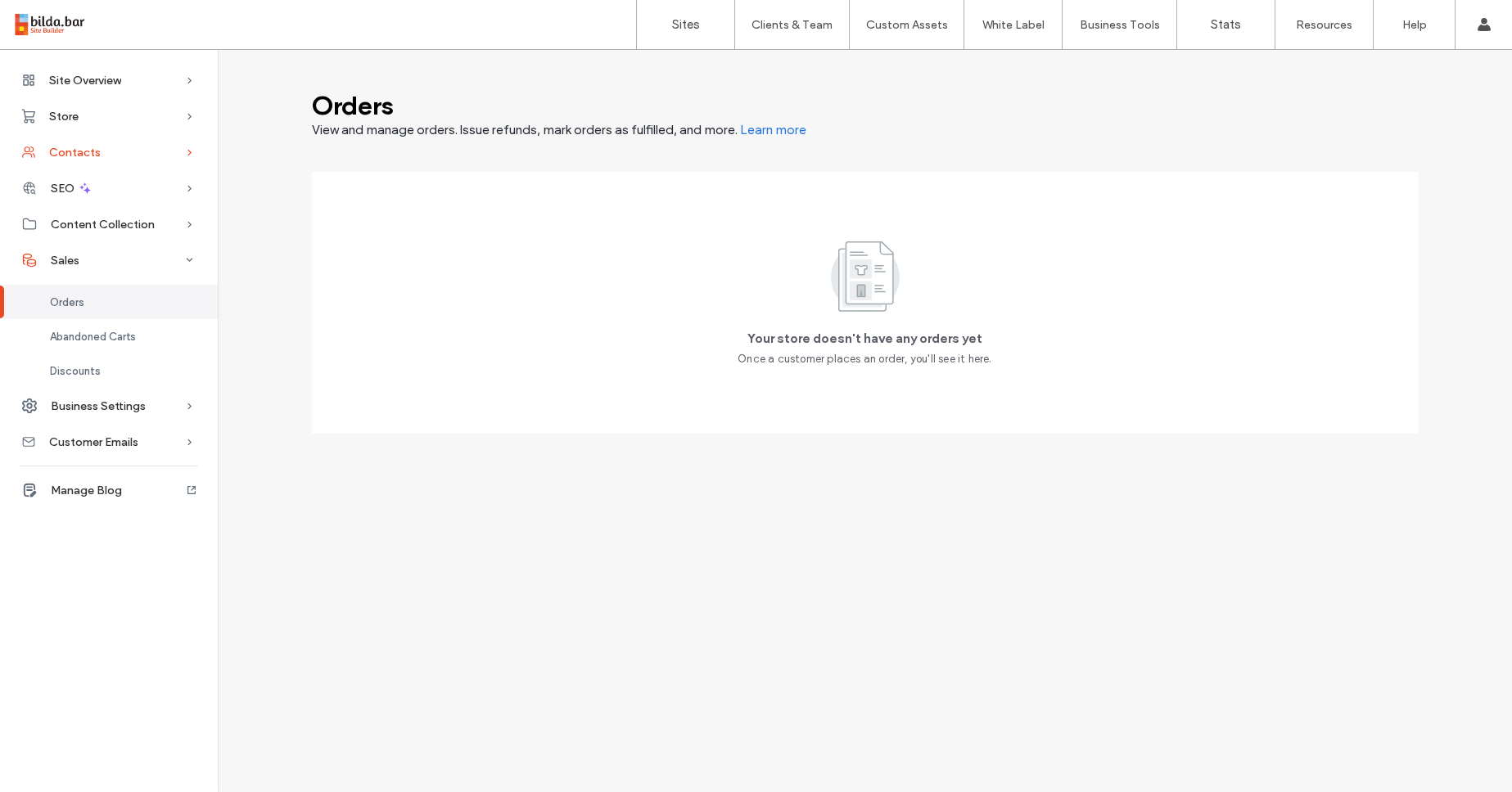
click at [69, 151] on span "Contacts" at bounding box center [75, 152] width 52 height 14
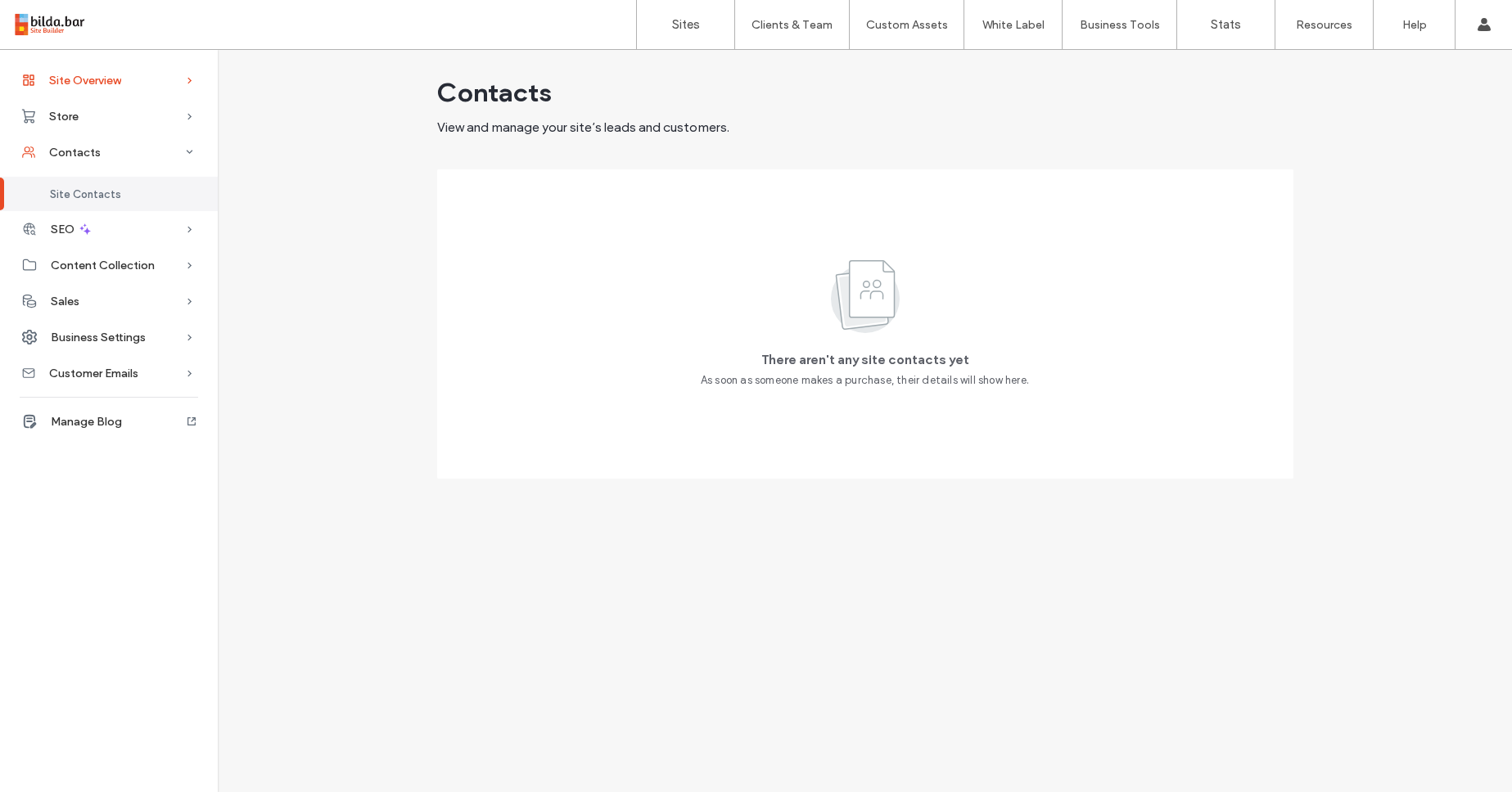
click at [98, 84] on span "Site Overview" at bounding box center [84, 81] width 72 height 14
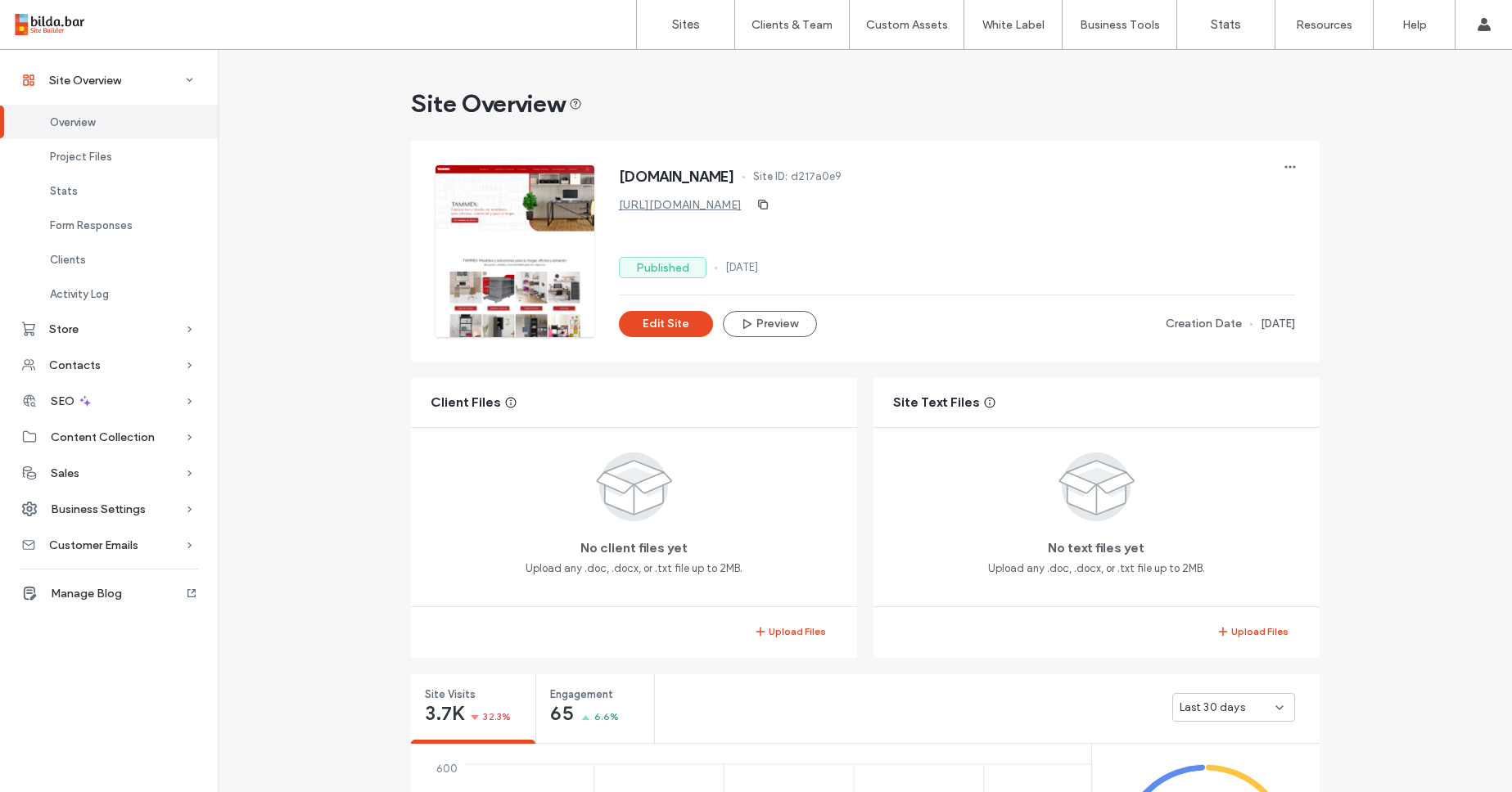
click at [708, 350] on div "www.tammex.com Site ID: d217a0e9 https://www.tammex.com Published 11 Sep, 2025 …" at bounding box center [864, 251] width 909 height 221
click at [669, 322] on button "Edit Site" at bounding box center [666, 323] width 94 height 26
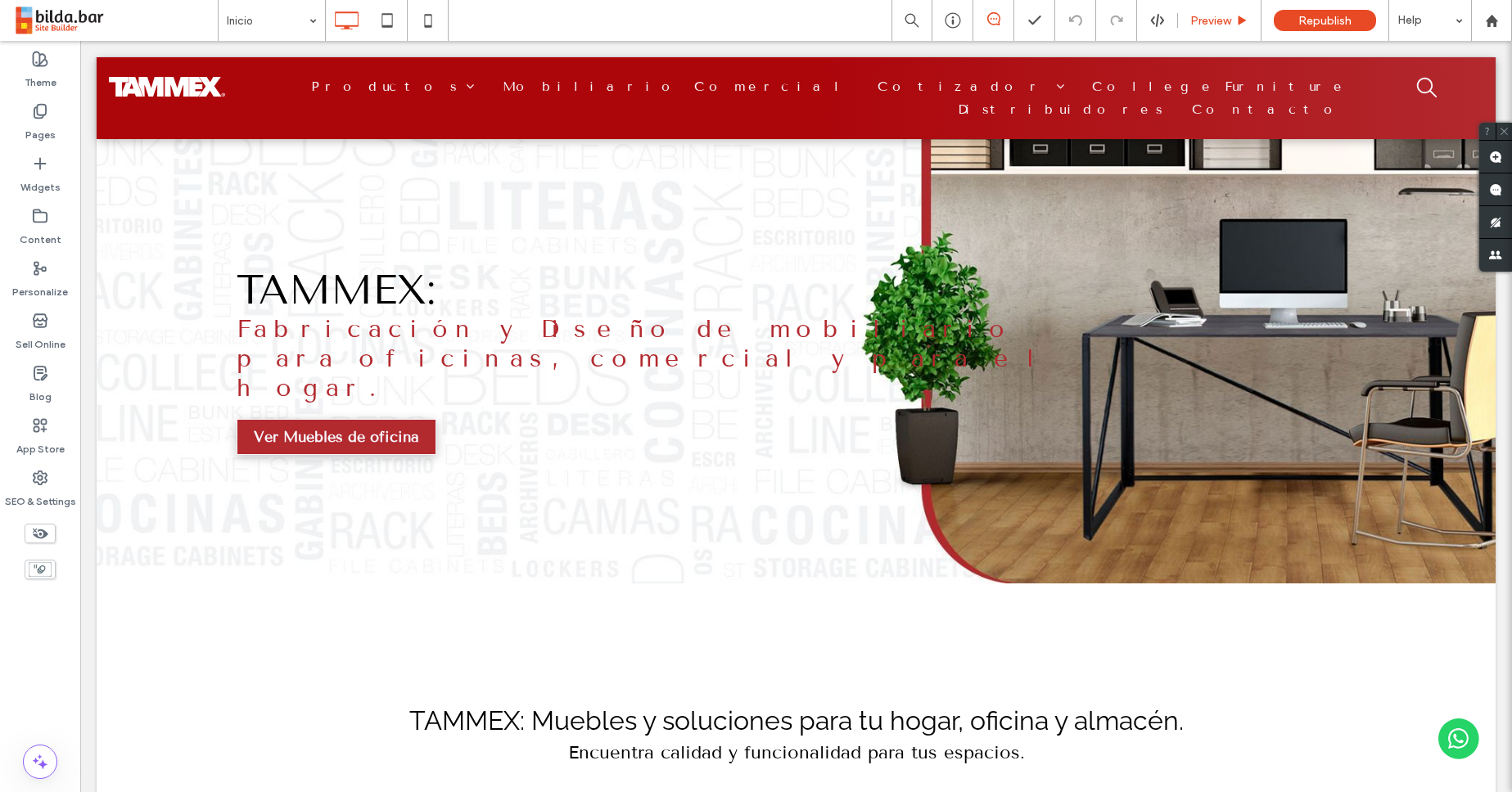
click at [1224, 14] on span "Preview" at bounding box center [1210, 21] width 41 height 14
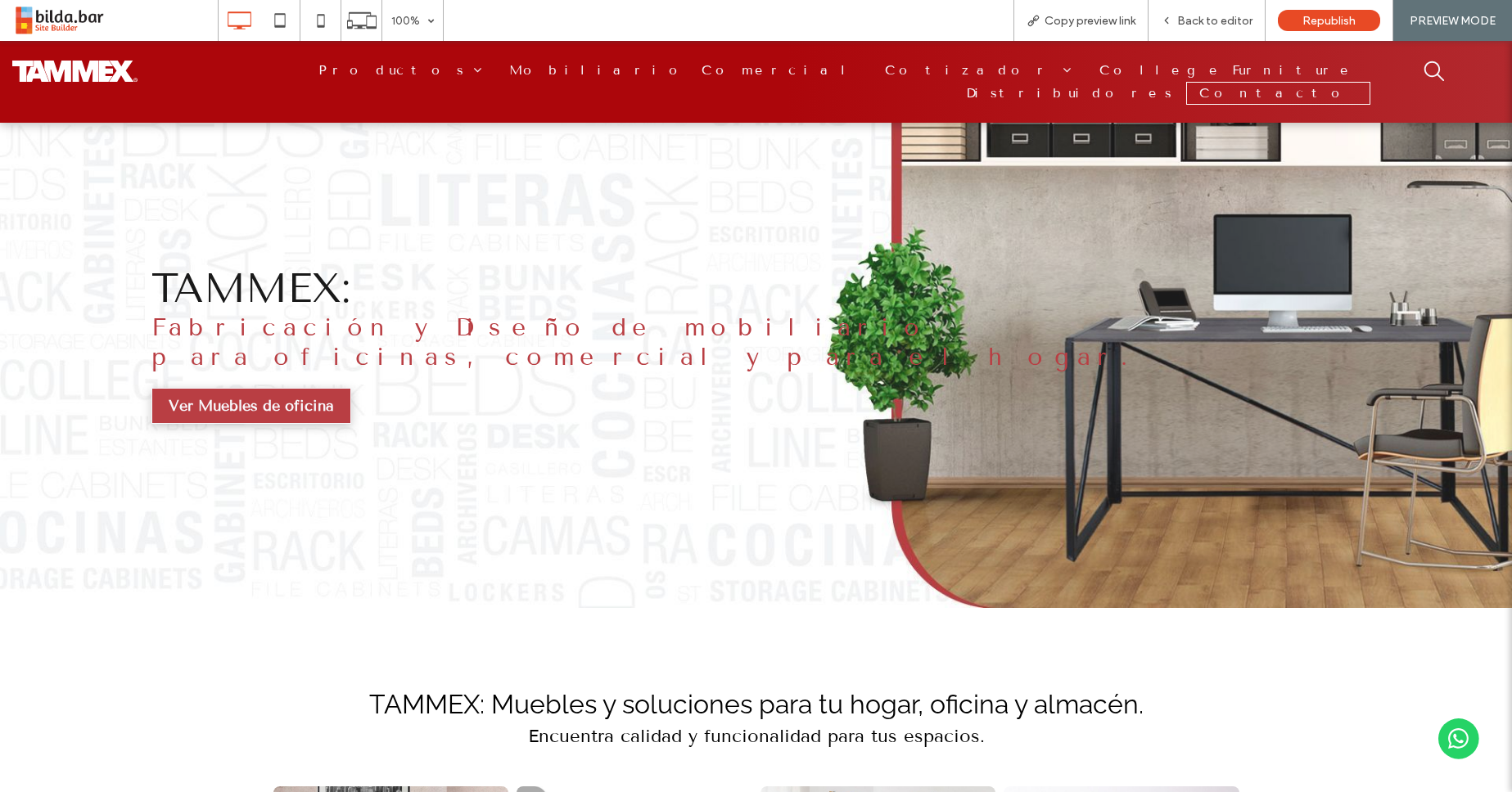
click at [1314, 83] on span "Contacto" at bounding box center [1278, 93] width 158 height 19
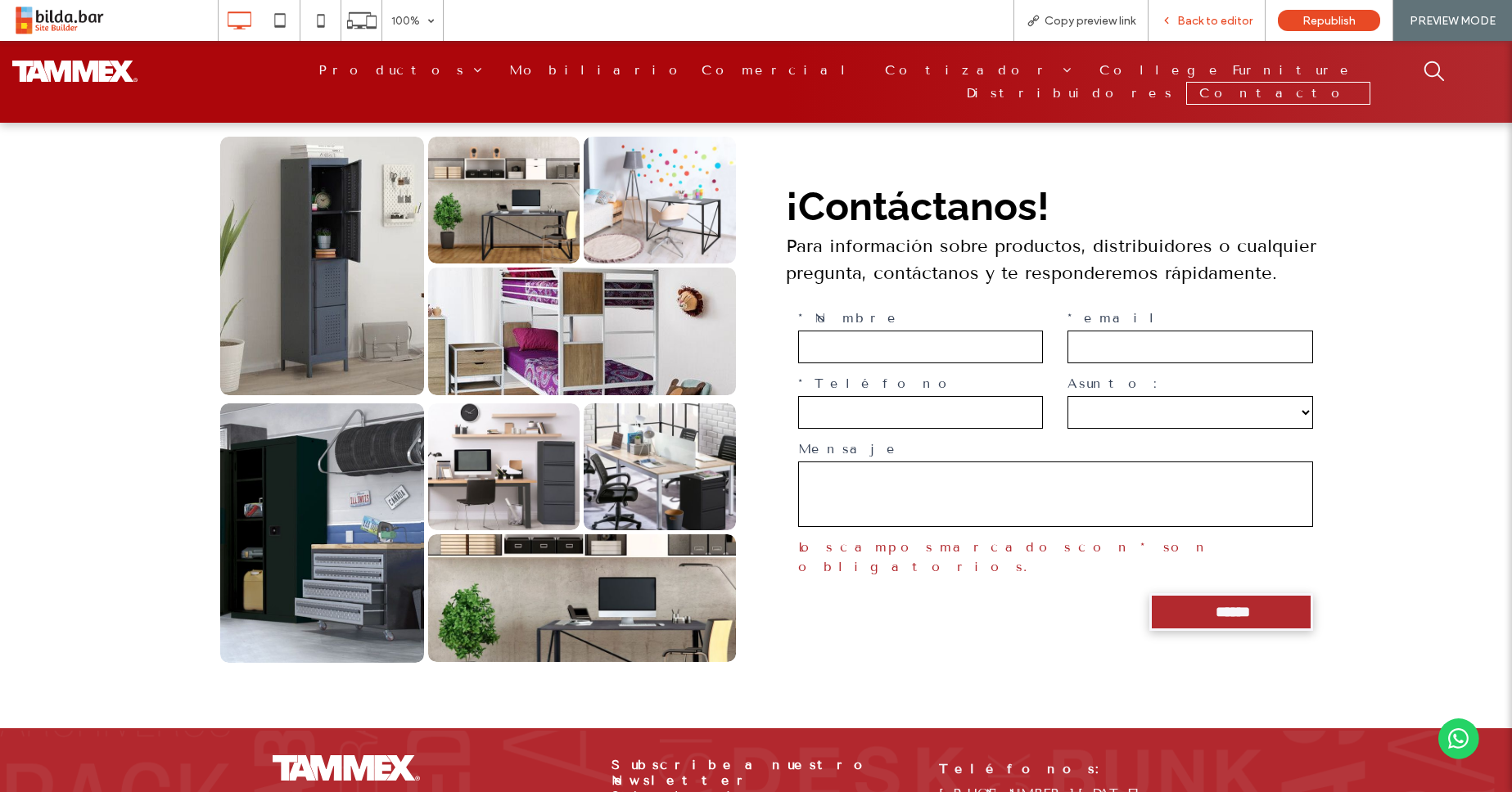
click at [1211, 16] on span "Back to editor" at bounding box center [1215, 21] width 75 height 14
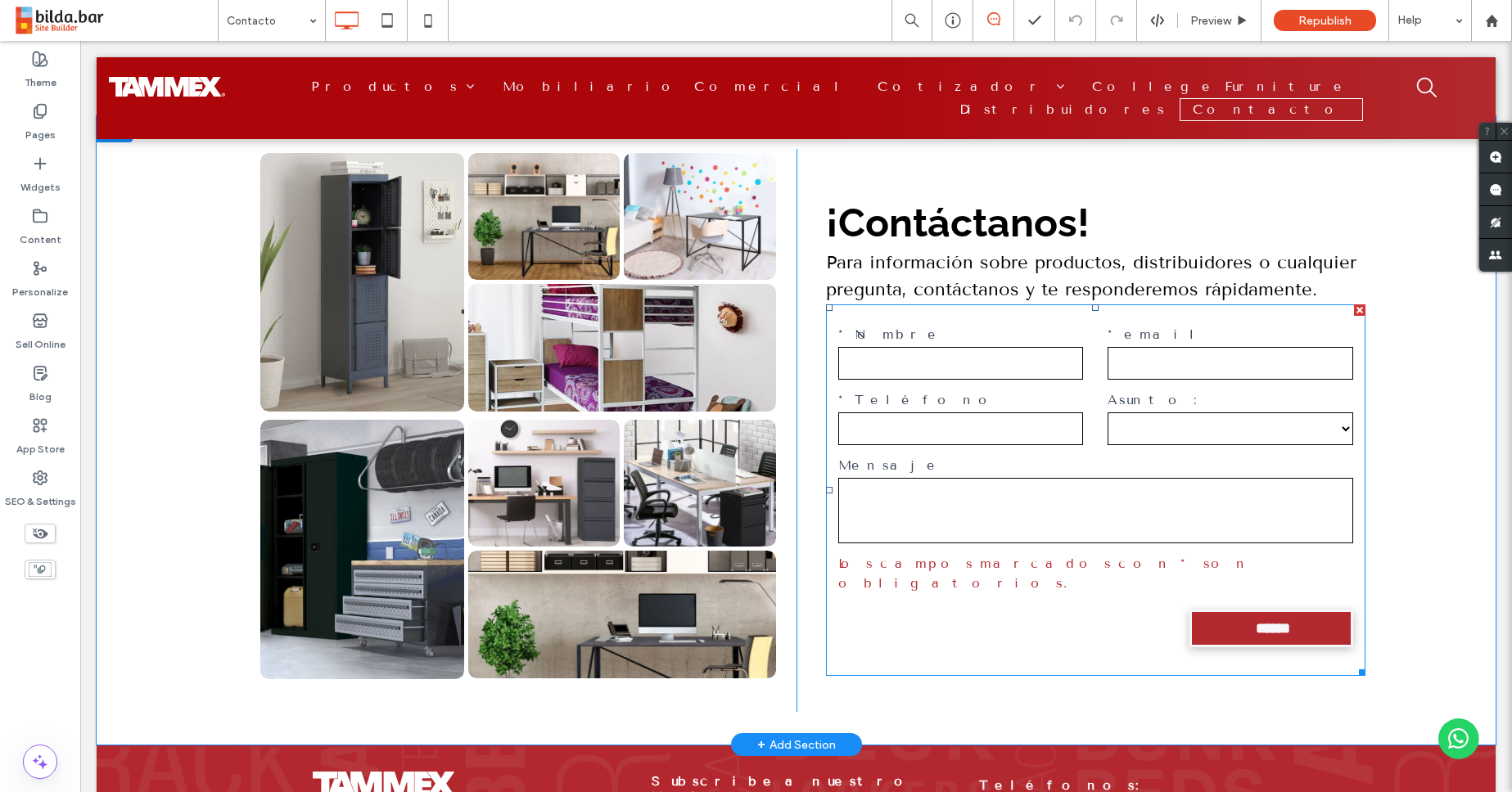
click at [1150, 331] on label "*email" at bounding box center [1230, 335] width 246 height 19
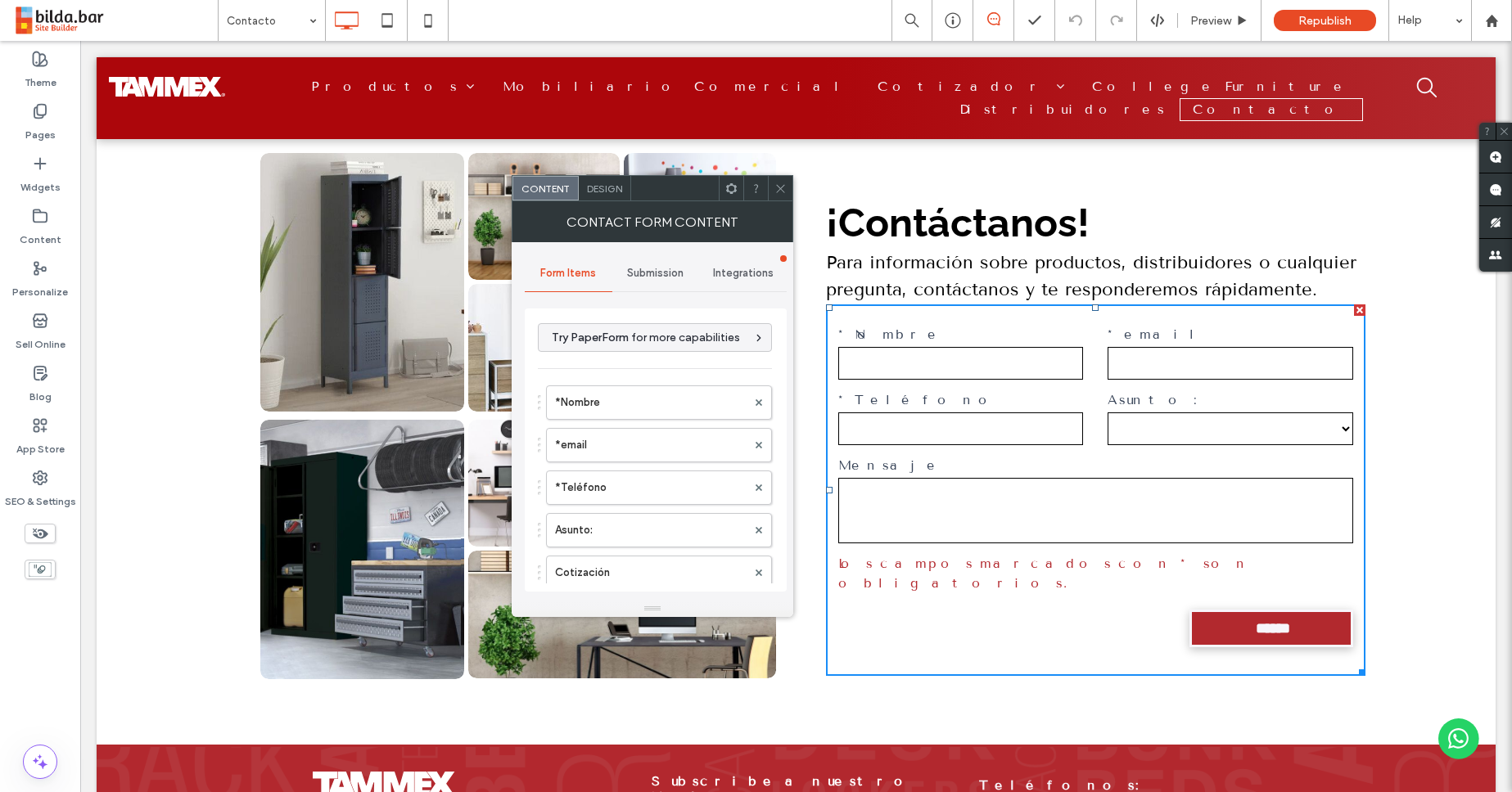
click at [654, 270] on span "Submission" at bounding box center [654, 273] width 57 height 13
click at [637, 349] on label "New submission notification" at bounding box center [656, 350] width 219 height 33
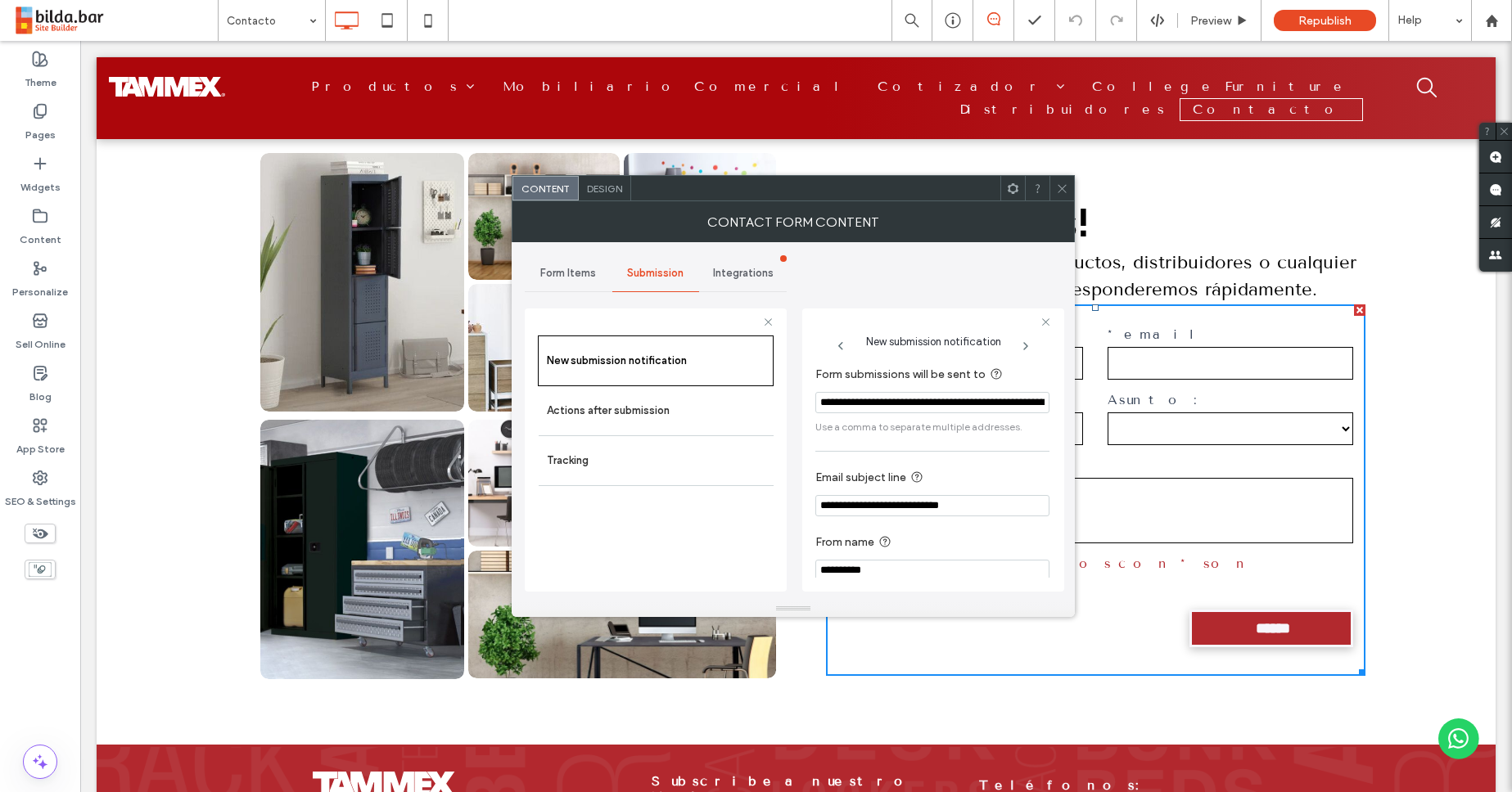
click at [857, 408] on input "**********" at bounding box center [933, 403] width 234 height 21
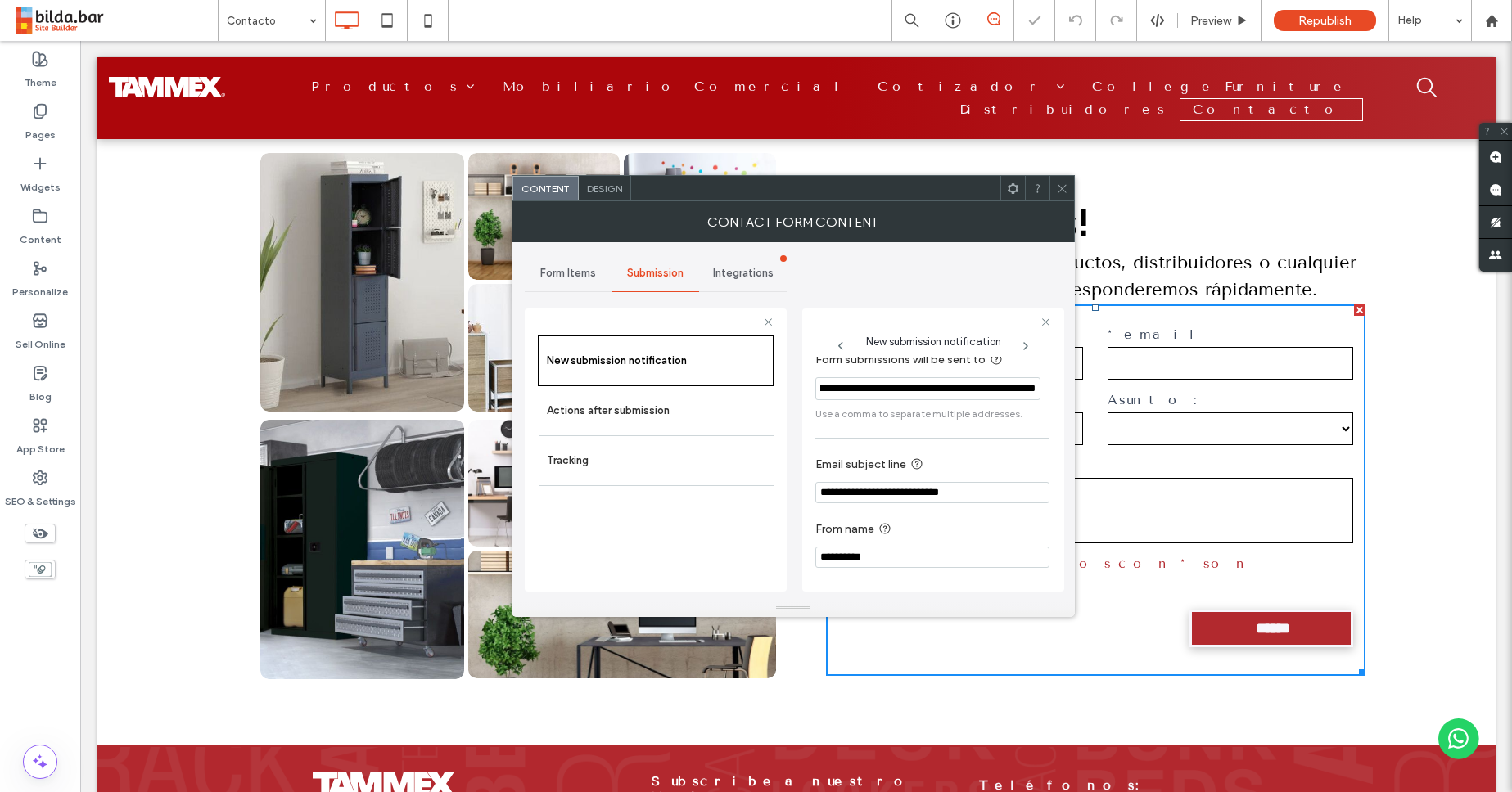
click at [762, 274] on span "Integrations" at bounding box center [743, 273] width 60 height 13
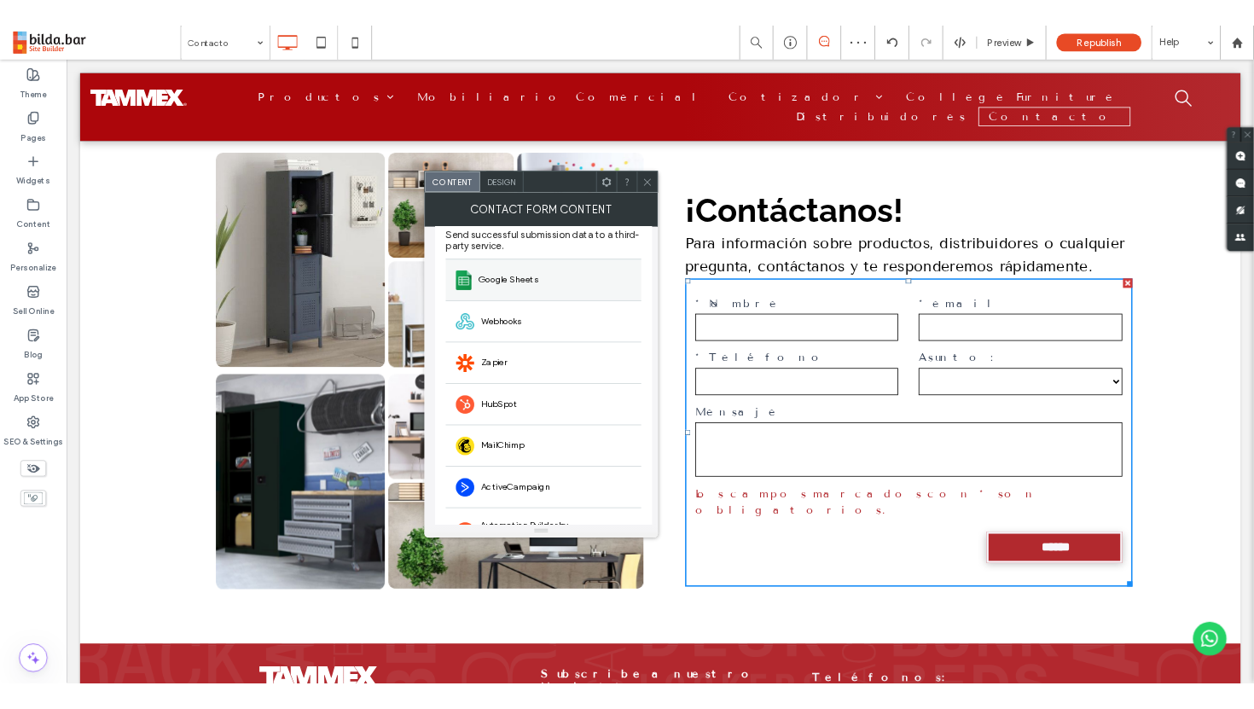
scroll to position [57, 0]
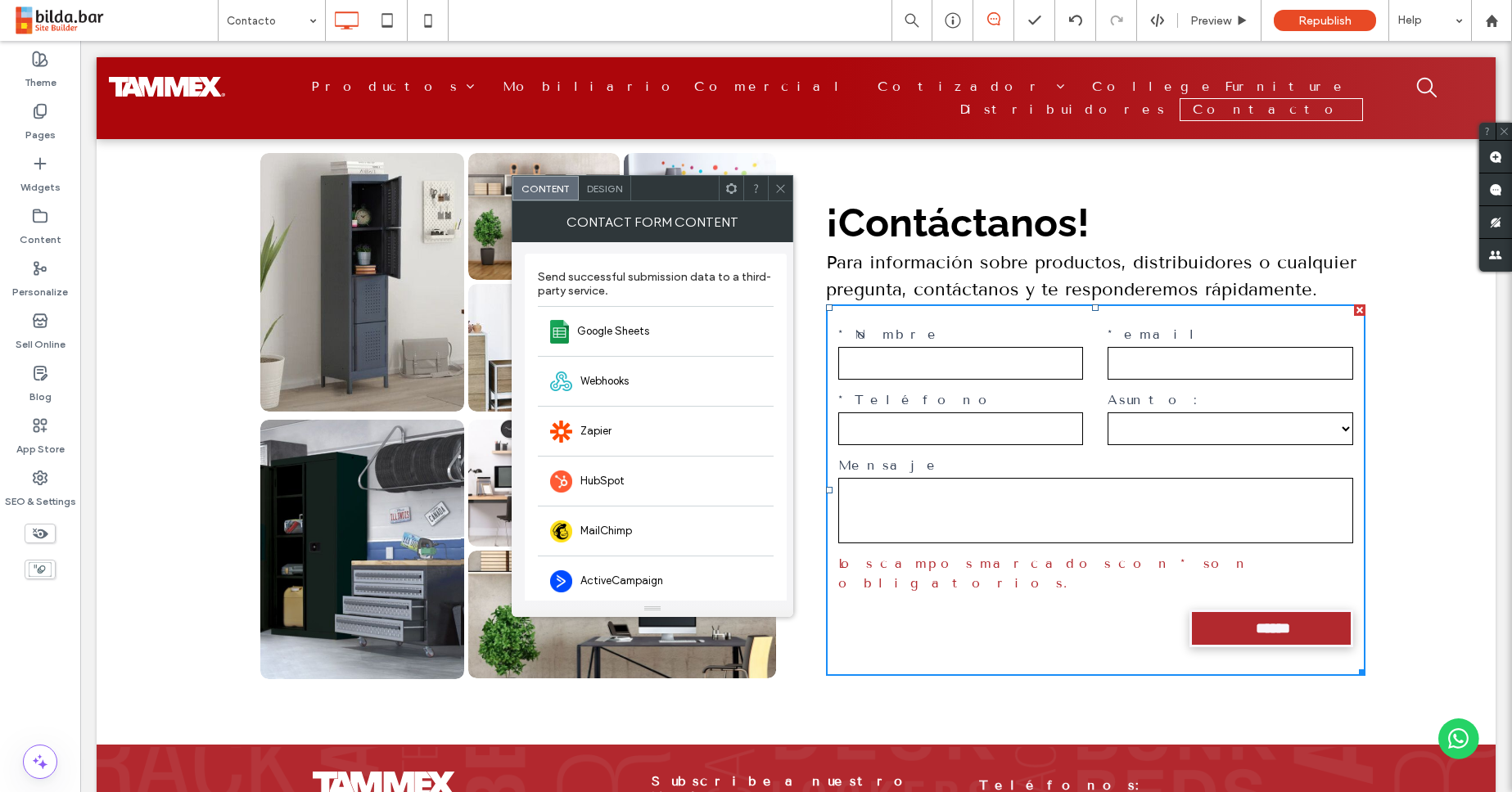
click at [780, 198] on span at bounding box center [780, 188] width 12 height 25
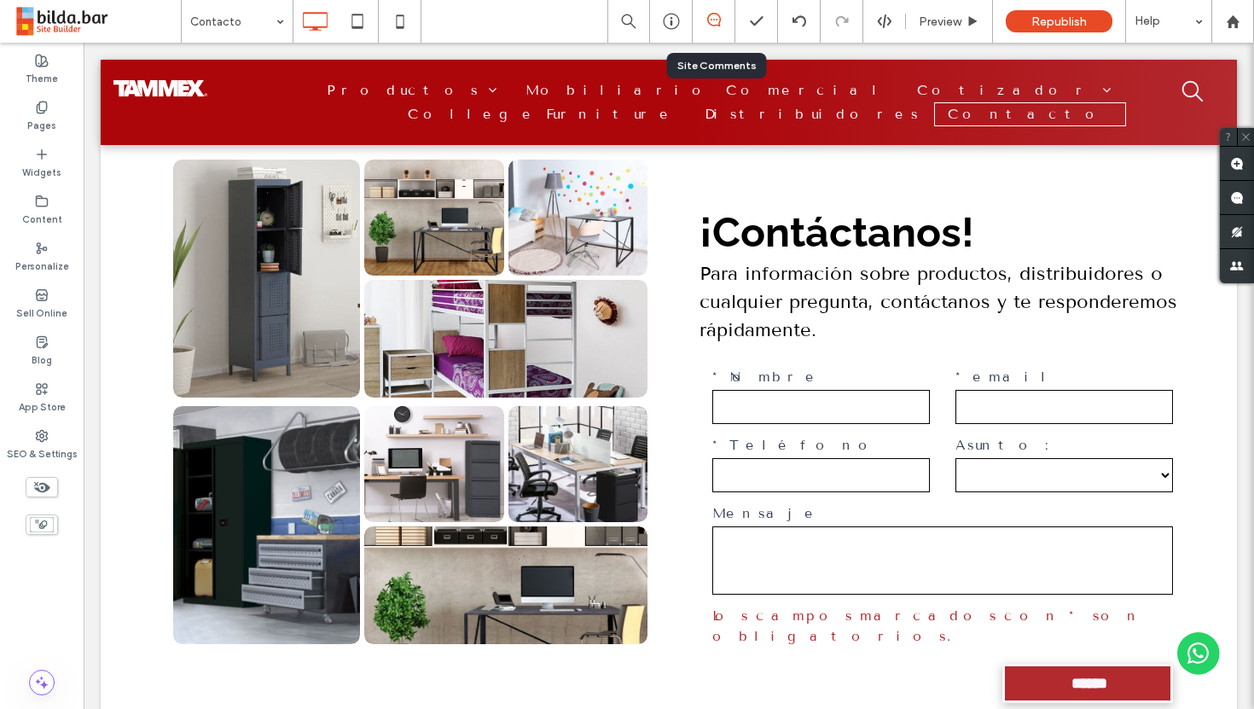
click at [711, 26] on div at bounding box center [714, 21] width 42 height 17
click at [717, 15] on icon at bounding box center [714, 20] width 14 height 14
click at [715, 12] on div at bounding box center [714, 21] width 43 height 43
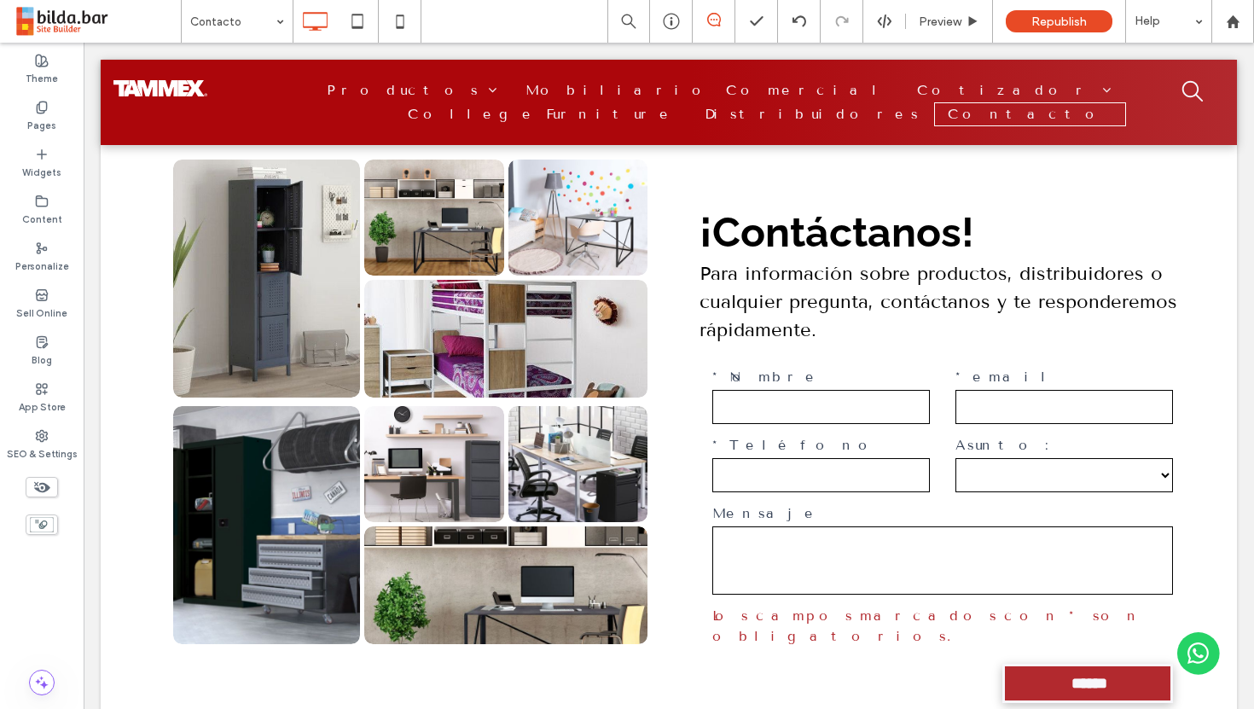
click at [698, 20] on span at bounding box center [714, 20] width 42 height 14
click at [1238, 161] on use at bounding box center [1237, 164] width 14 height 14
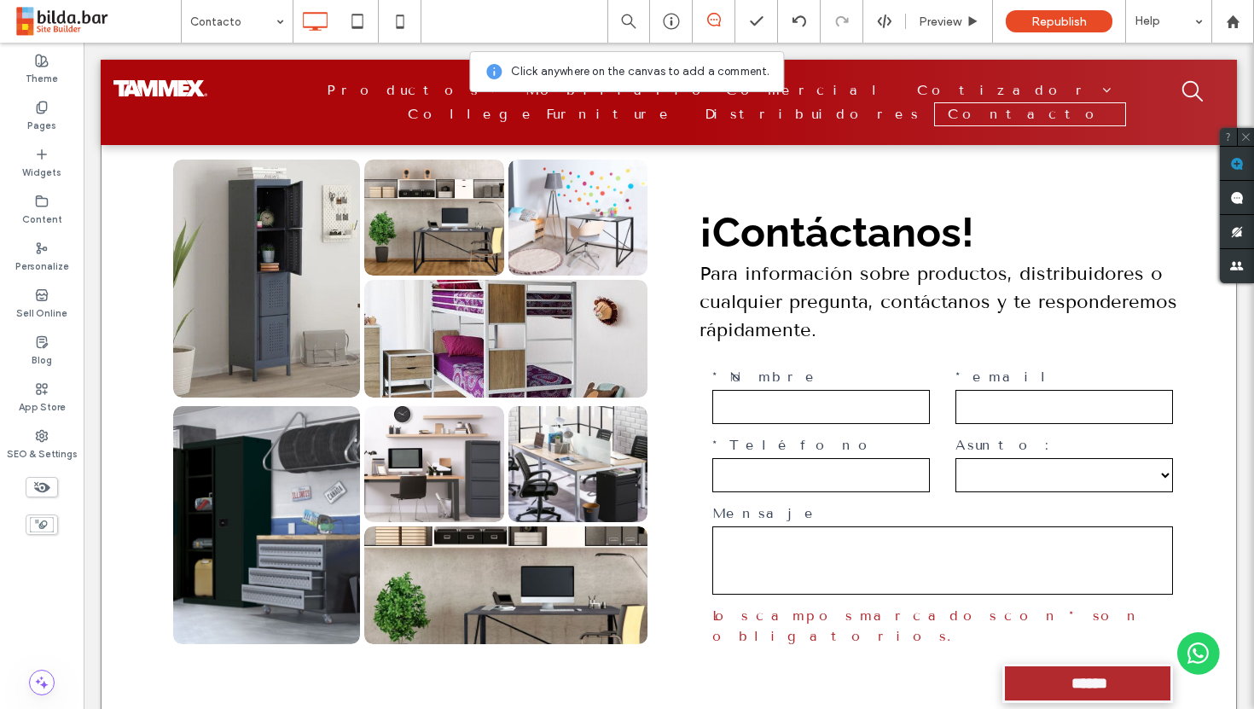
click at [532, 147] on div "**********" at bounding box center [669, 462] width 1136 height 683
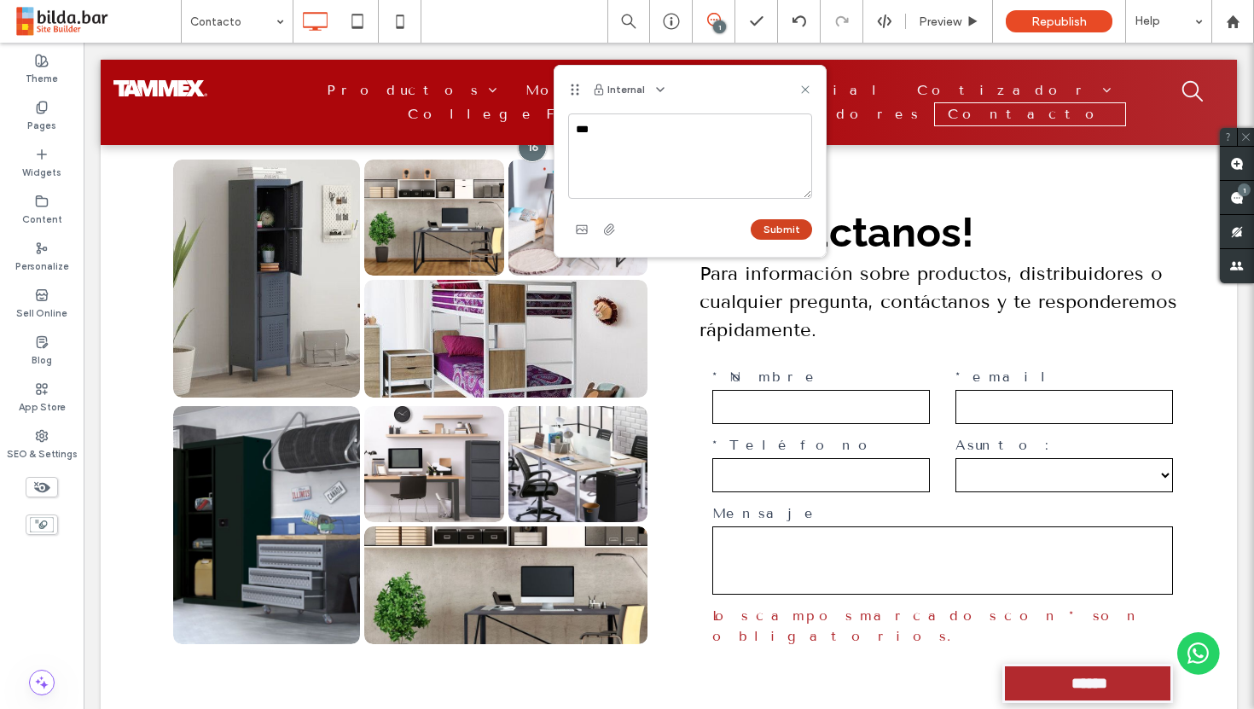
type textarea "***"
click at [776, 226] on button "Submit" at bounding box center [781, 229] width 61 height 20
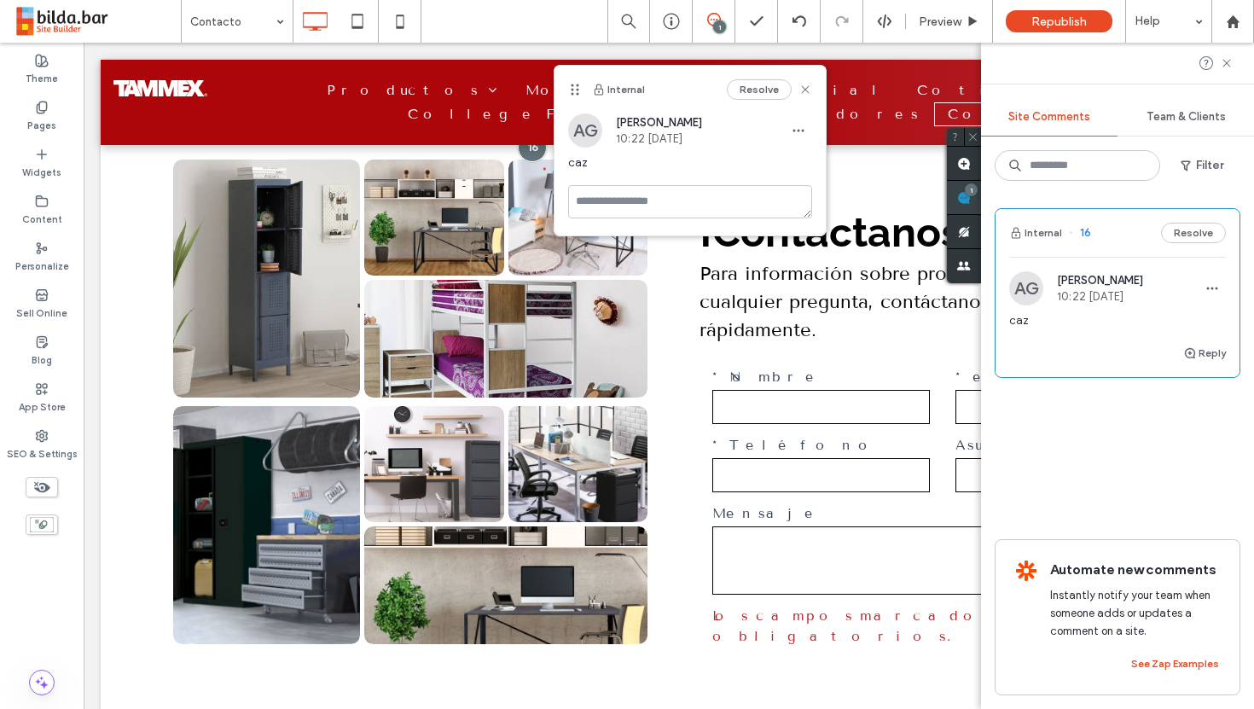
click at [981, 206] on span at bounding box center [964, 197] width 34 height 33
click at [663, 207] on textarea at bounding box center [690, 201] width 244 height 33
